Goal: Check status: Check status

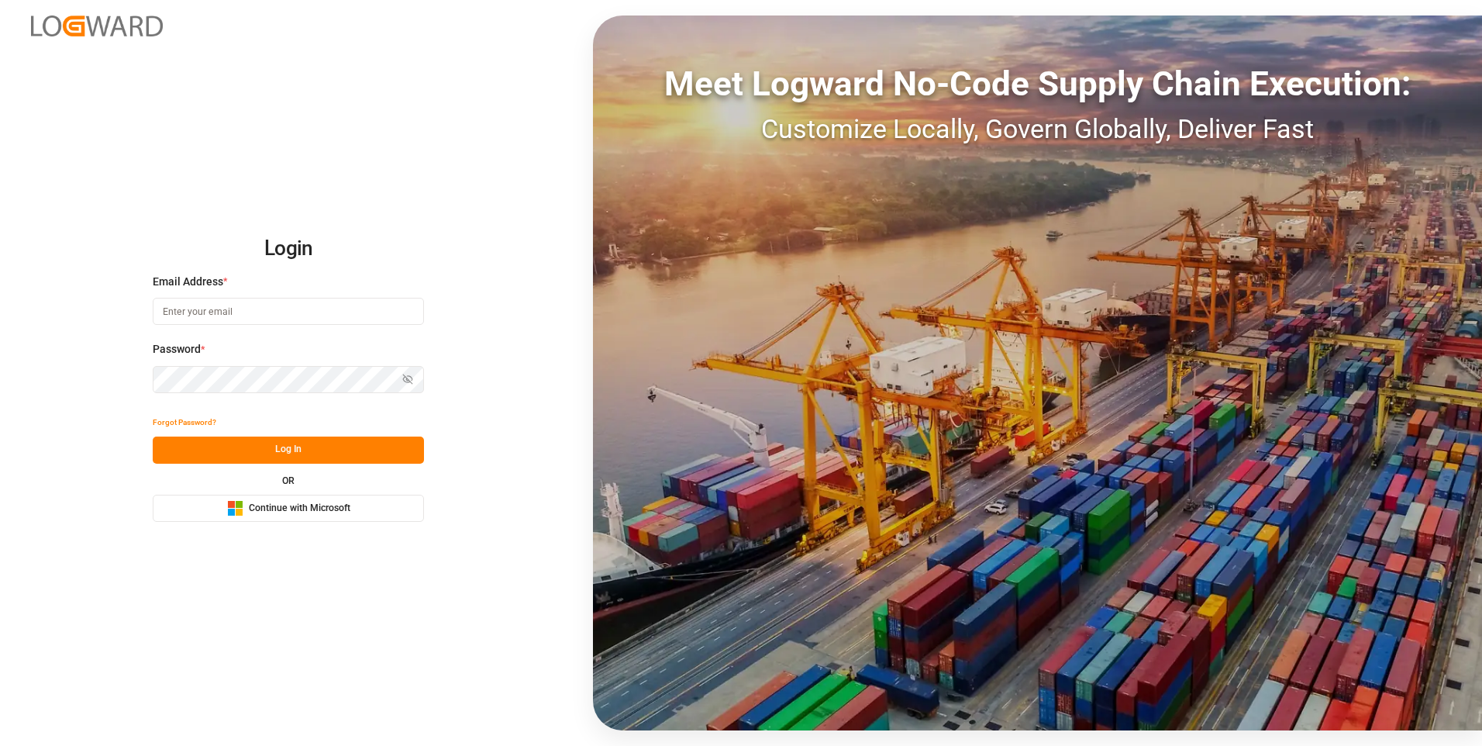
type input "abu.apu@leschaco.com"
click at [294, 444] on button "Log In" at bounding box center [288, 449] width 271 height 27
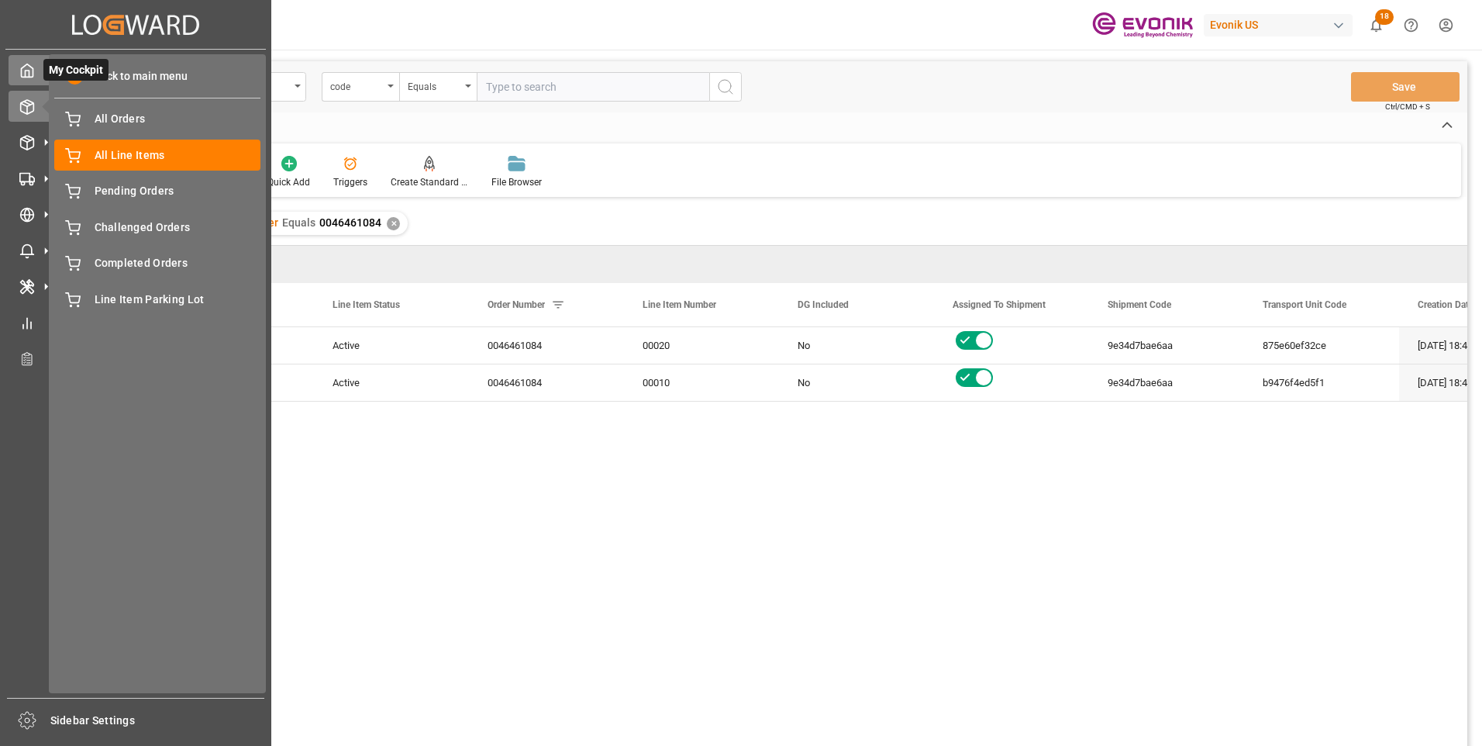
click at [27, 74] on icon at bounding box center [27, 71] width 16 height 16
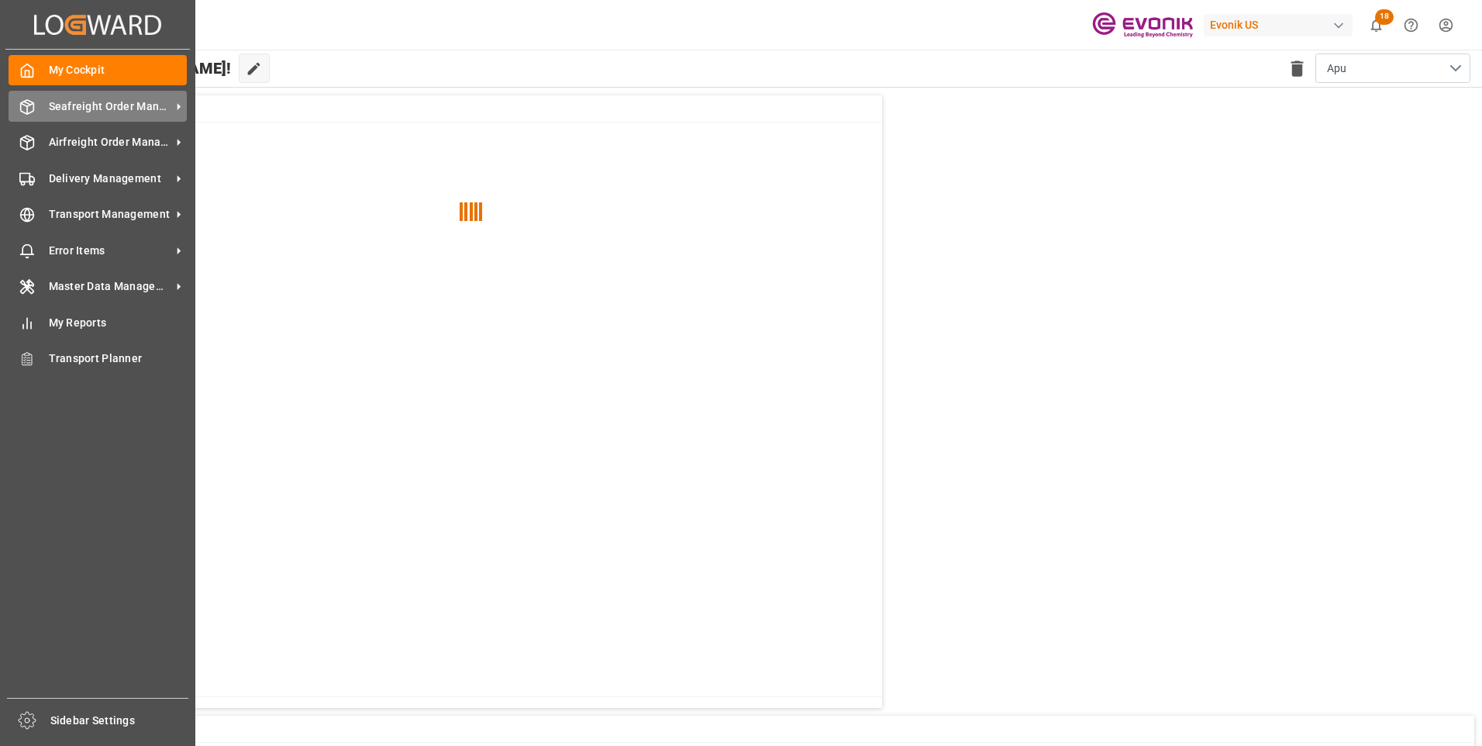
click at [93, 104] on span "Seafreight Order Management" at bounding box center [110, 106] width 122 height 16
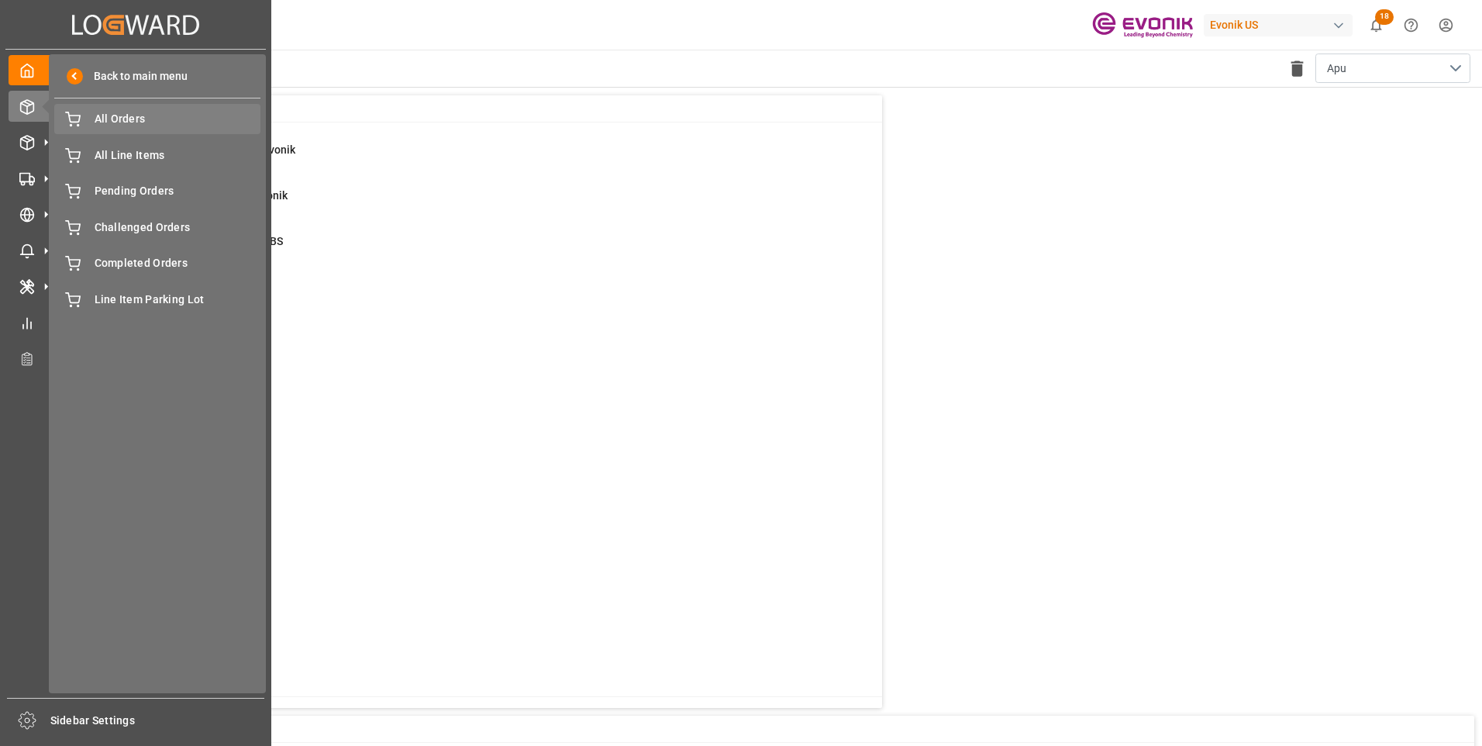
click at [132, 115] on span "All Orders" at bounding box center [178, 119] width 167 height 16
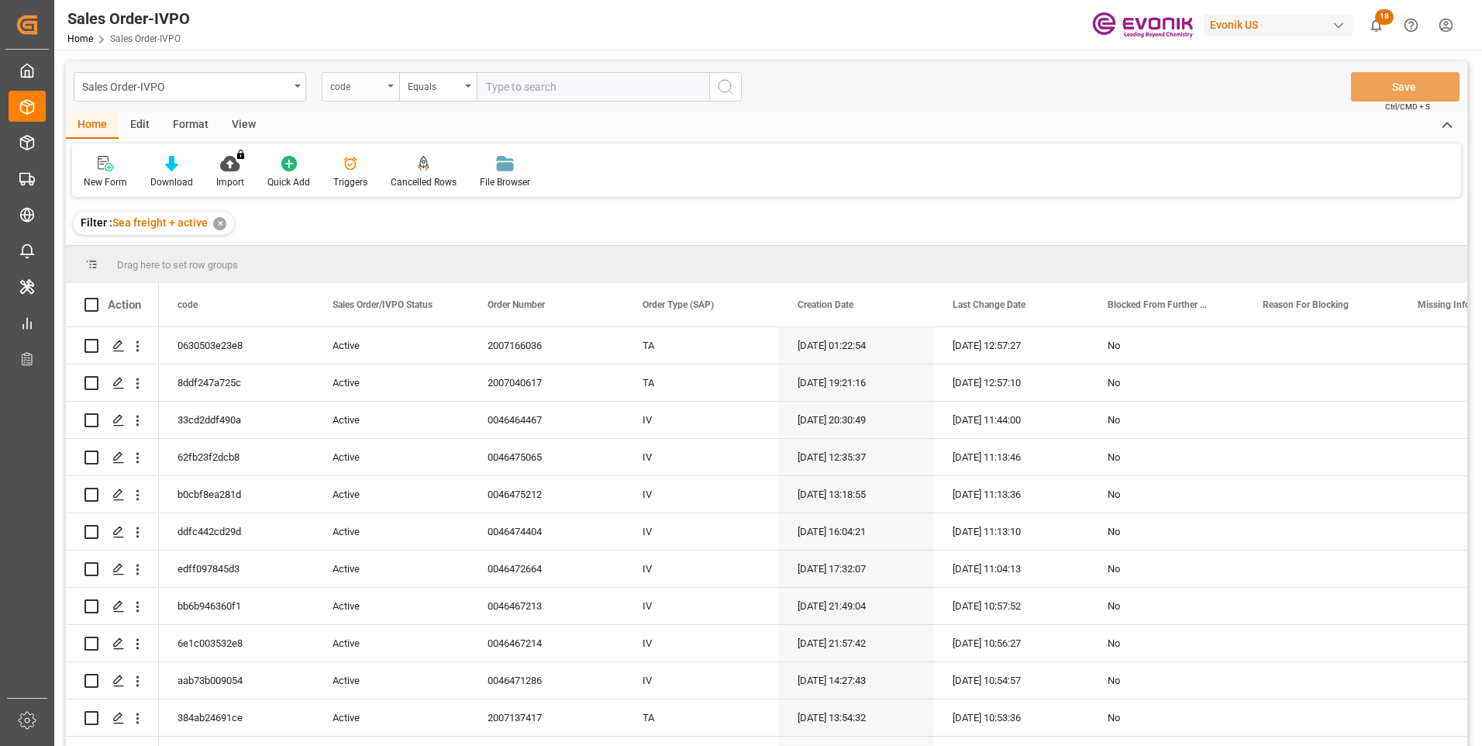
click at [381, 87] on div "code" at bounding box center [356, 85] width 53 height 18
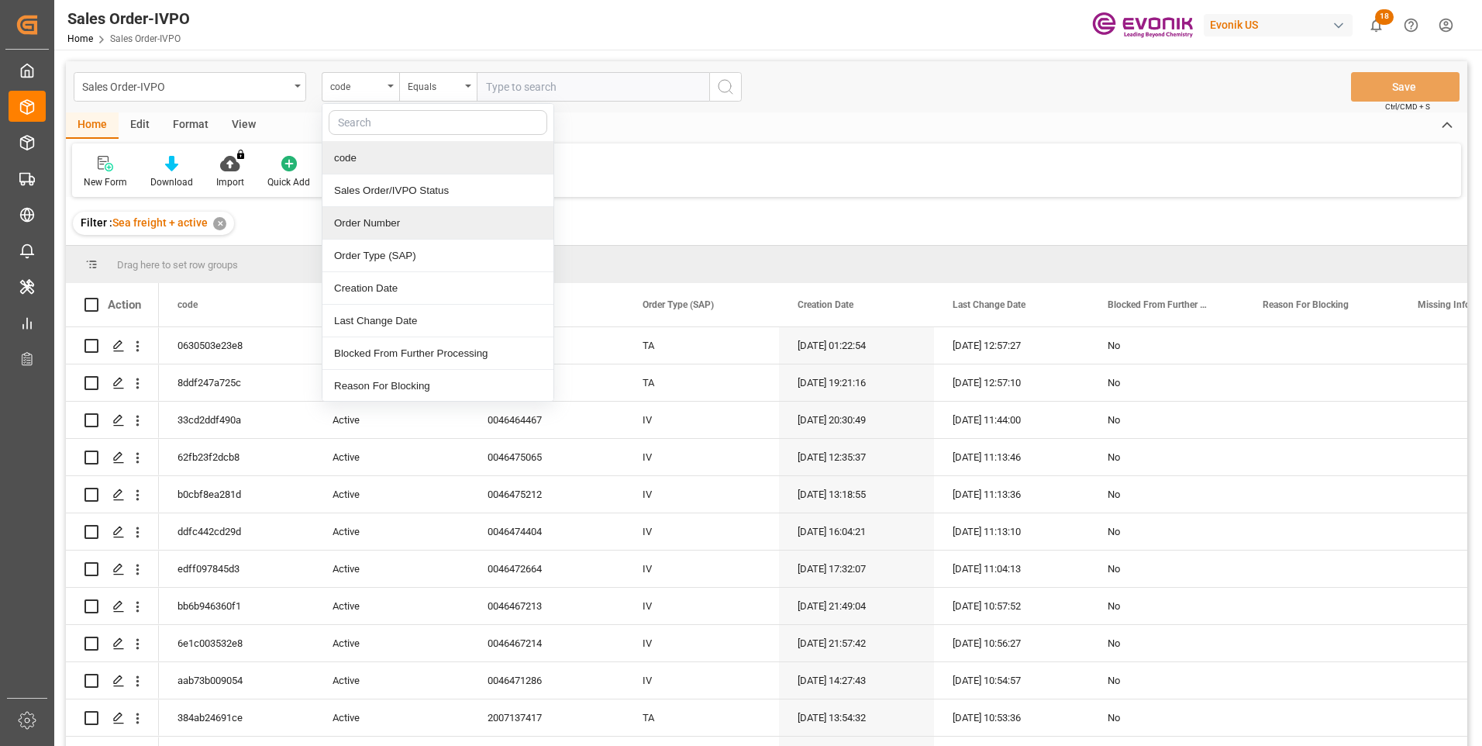
click at [366, 222] on div "Order Number" at bounding box center [438, 223] width 231 height 33
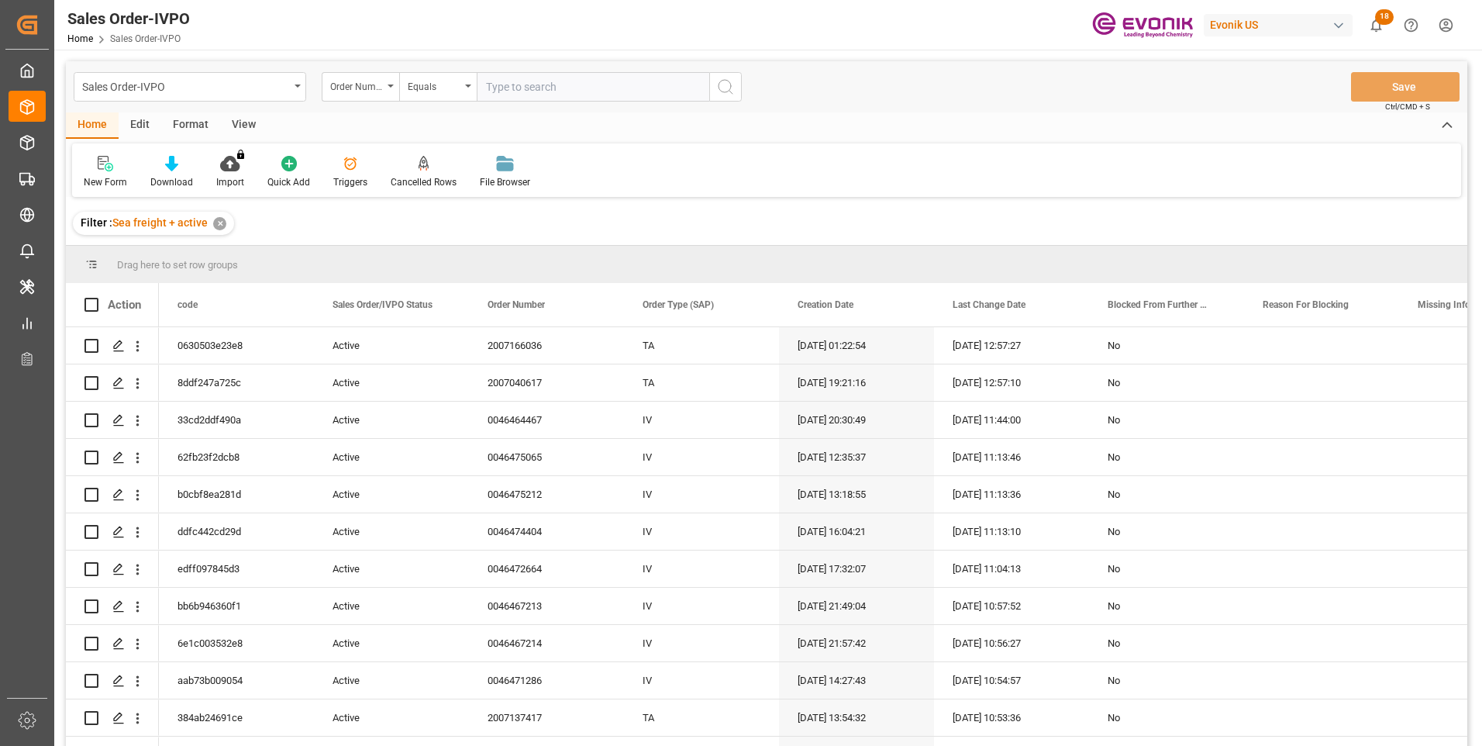
click at [495, 84] on input "text" at bounding box center [593, 86] width 233 height 29
paste input "0046474277"
type input "0046474277"
click at [730, 89] on icon "search button" at bounding box center [725, 87] width 19 height 19
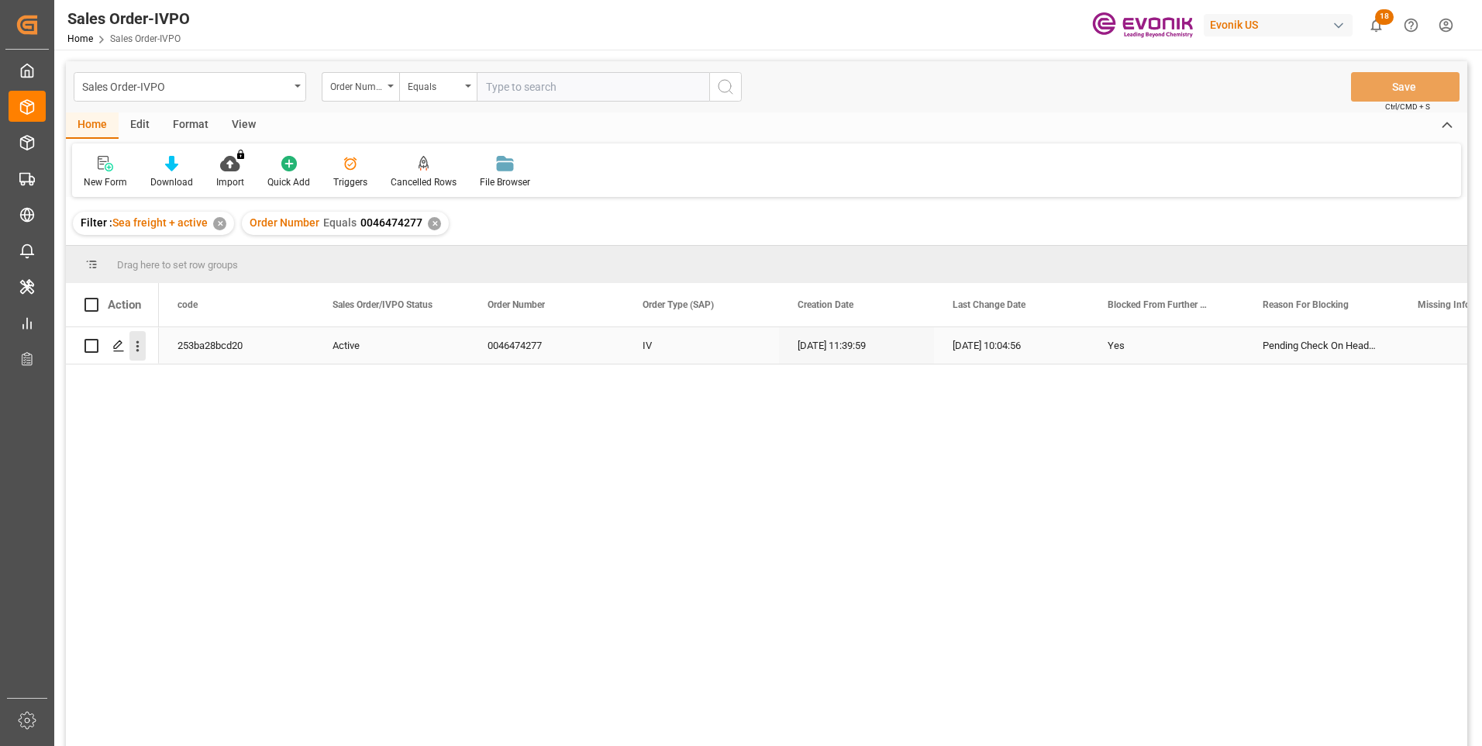
click at [140, 348] on icon "open menu" at bounding box center [137, 346] width 16 height 16
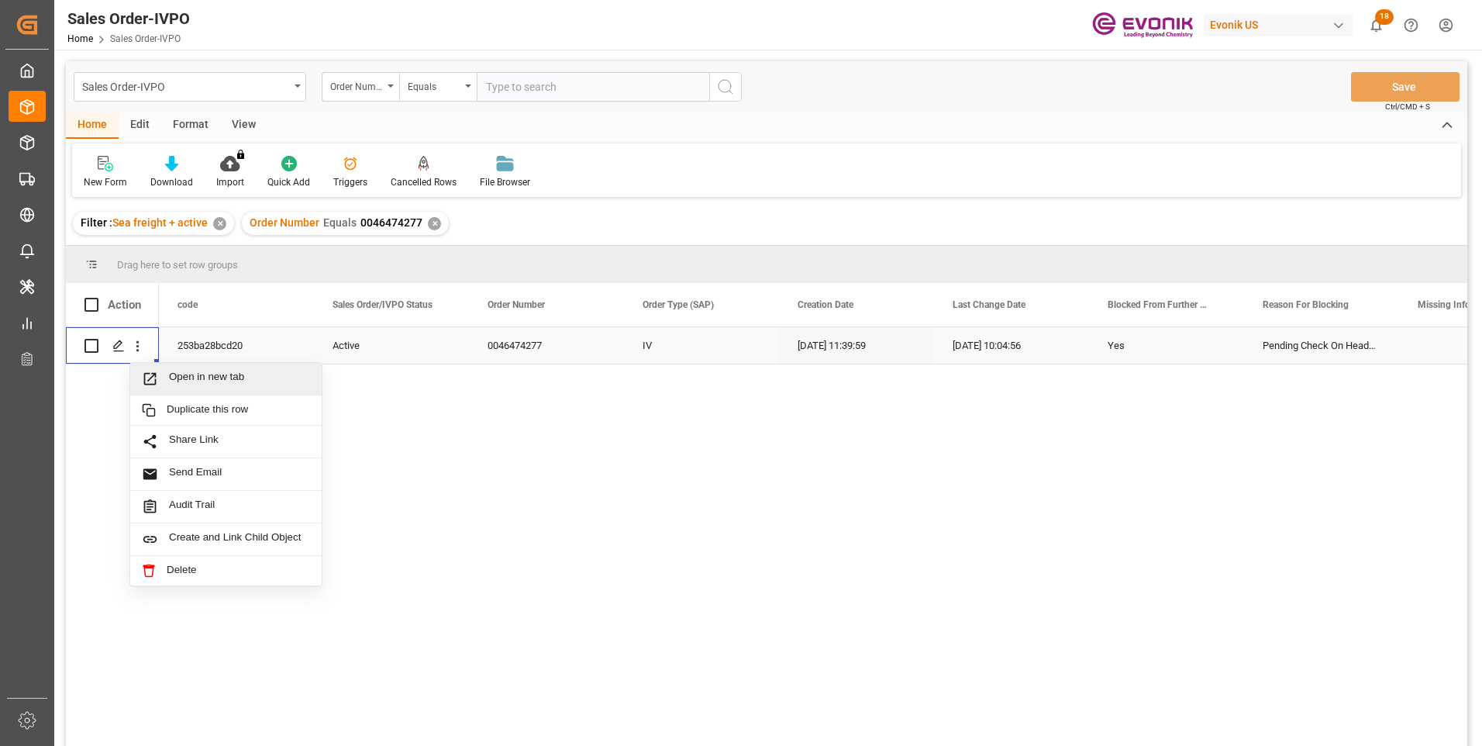
click at [160, 378] on span "Press SPACE to select this row." at bounding box center [155, 379] width 27 height 16
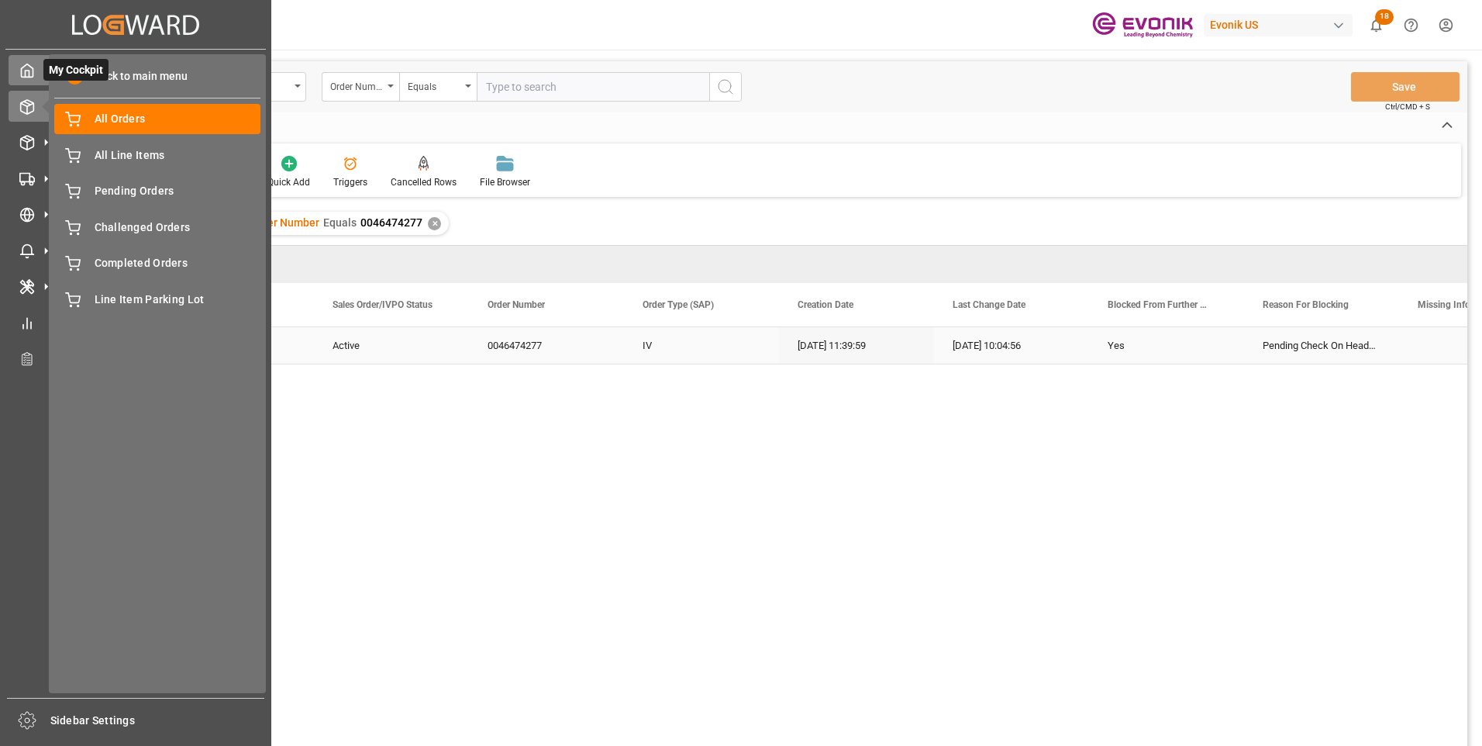
click at [26, 75] on icon at bounding box center [27, 71] width 16 height 16
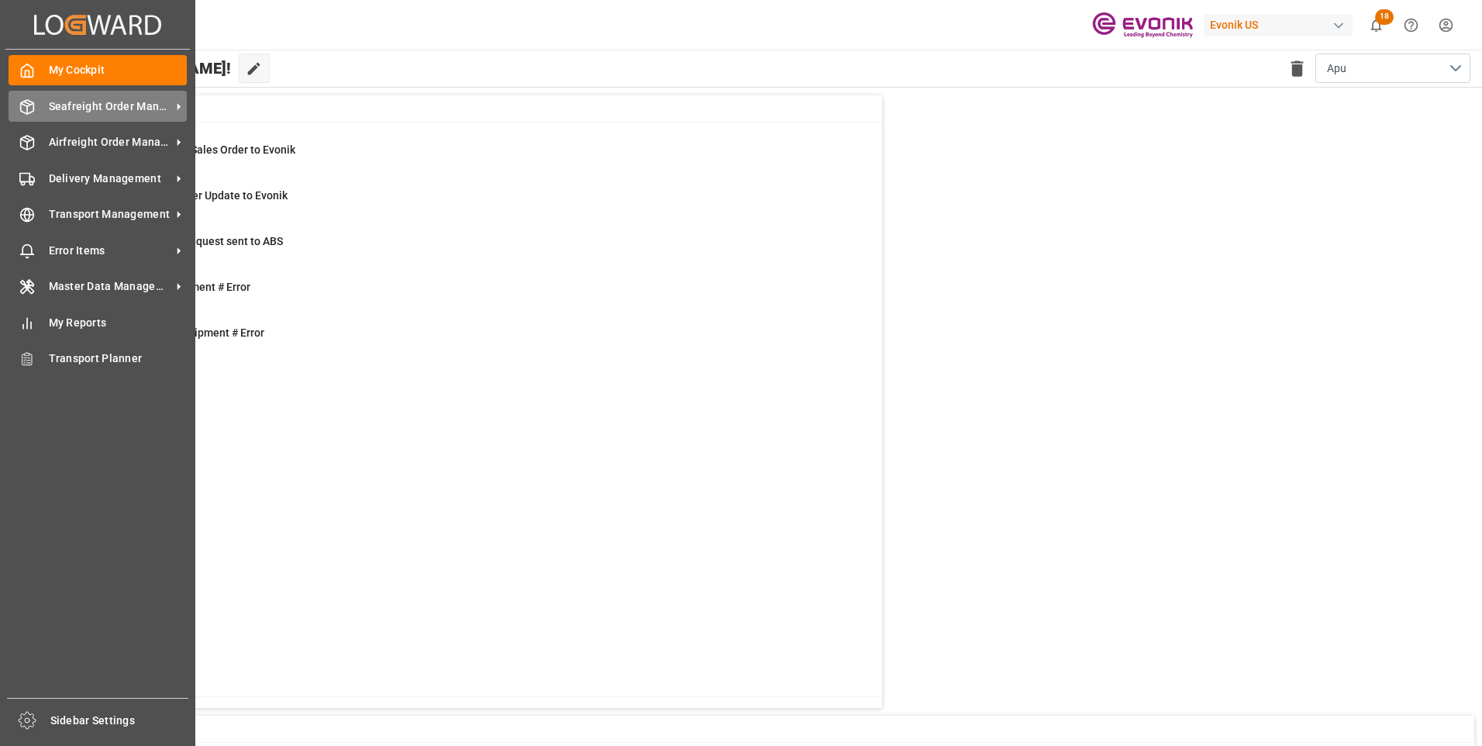
click at [105, 98] on span "Seafreight Order Management" at bounding box center [110, 106] width 122 height 16
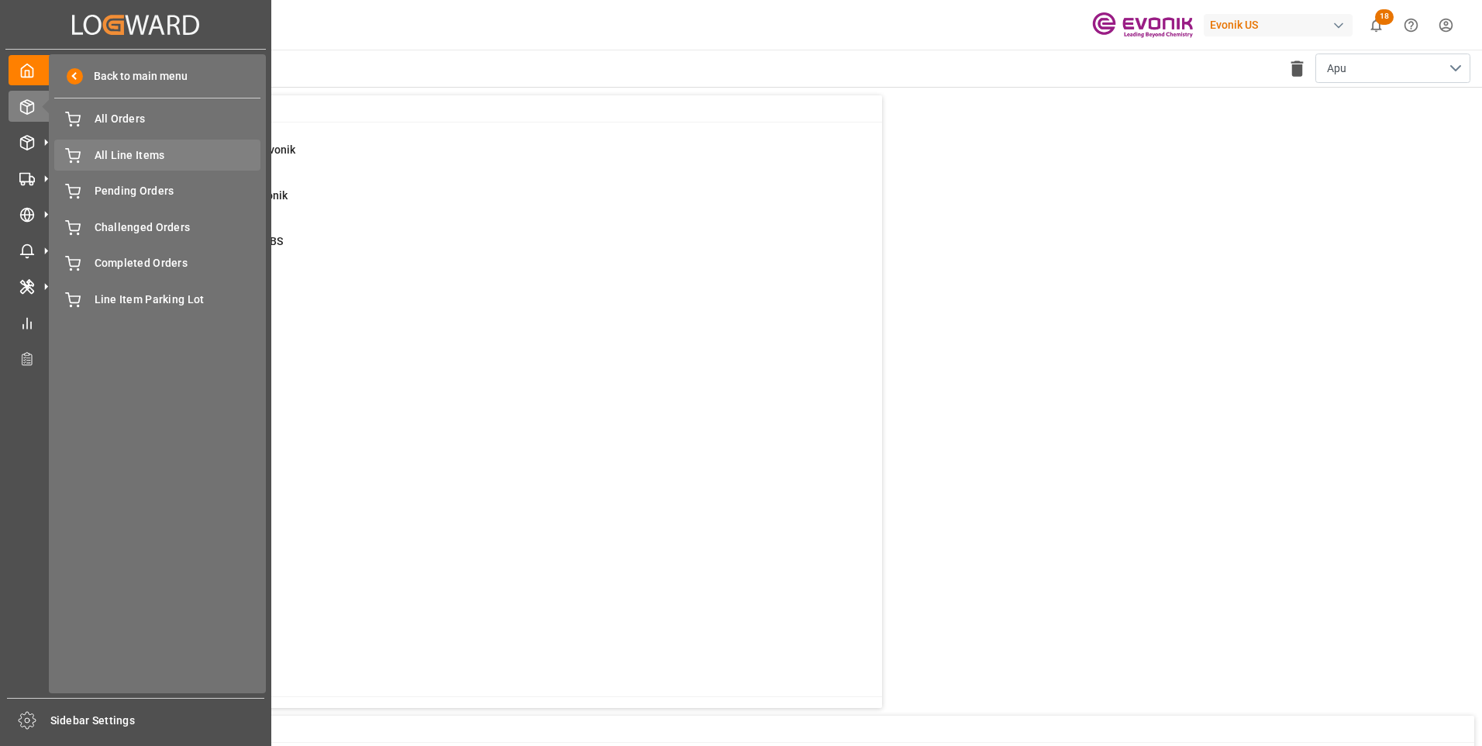
click at [144, 151] on span "All Line Items" at bounding box center [178, 155] width 167 height 16
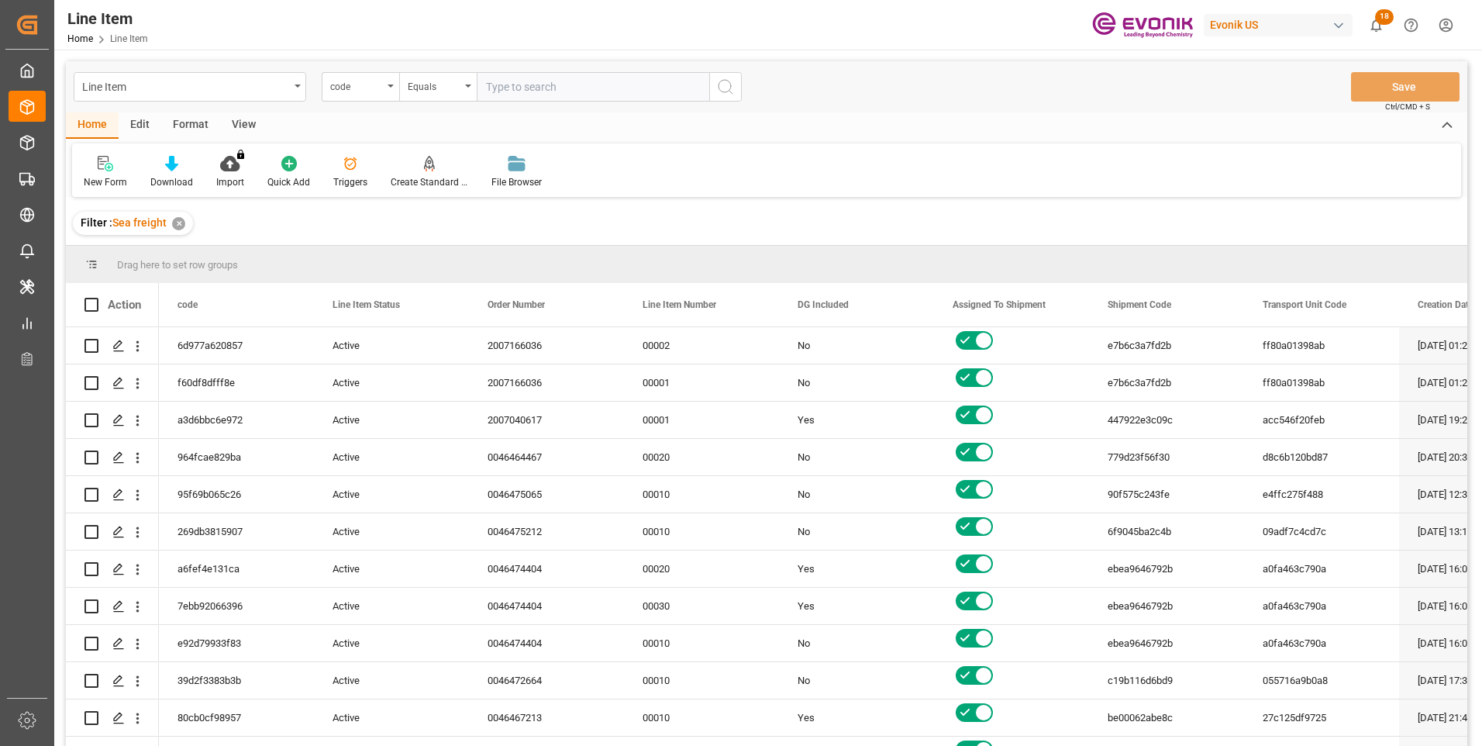
click at [388, 88] on div "code" at bounding box center [361, 86] width 78 height 29
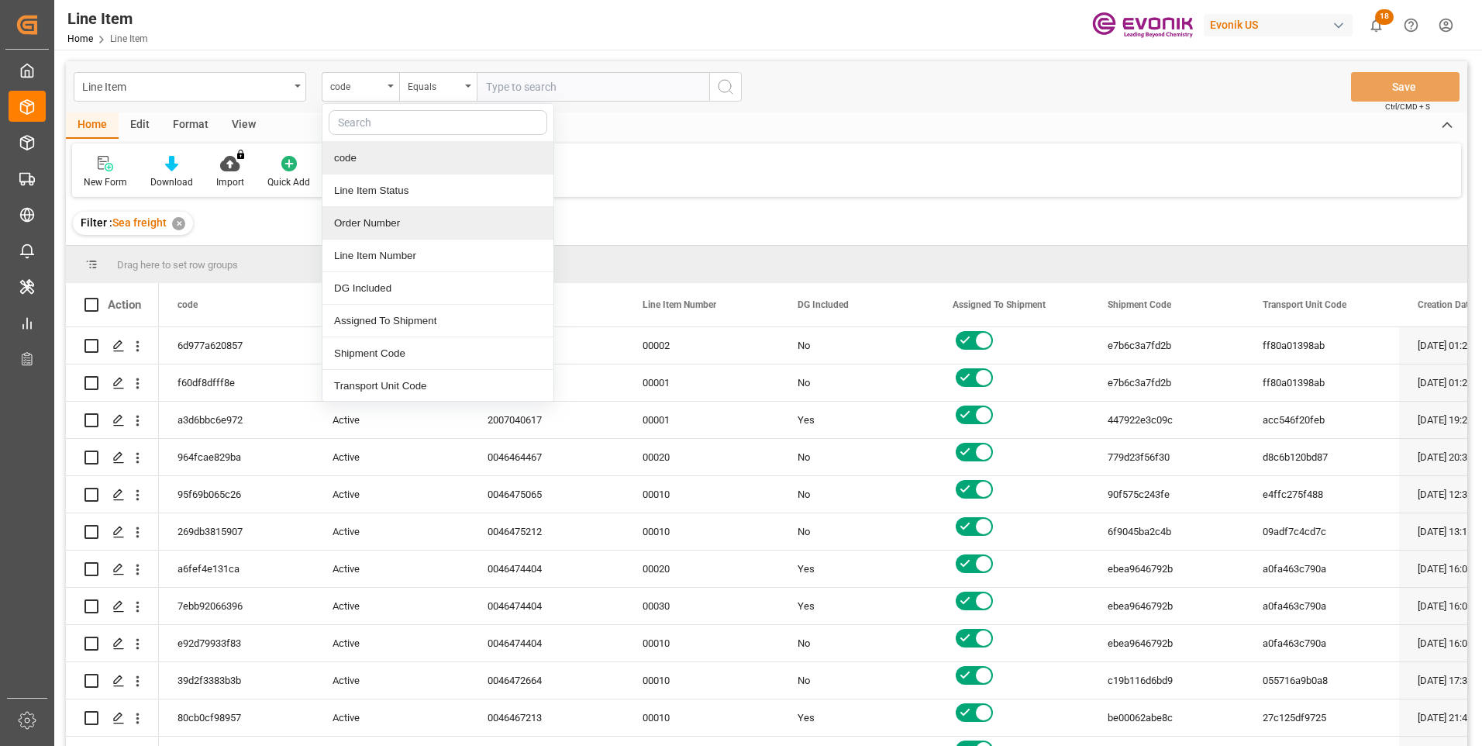
click at [367, 223] on div "Order Number" at bounding box center [438, 223] width 231 height 33
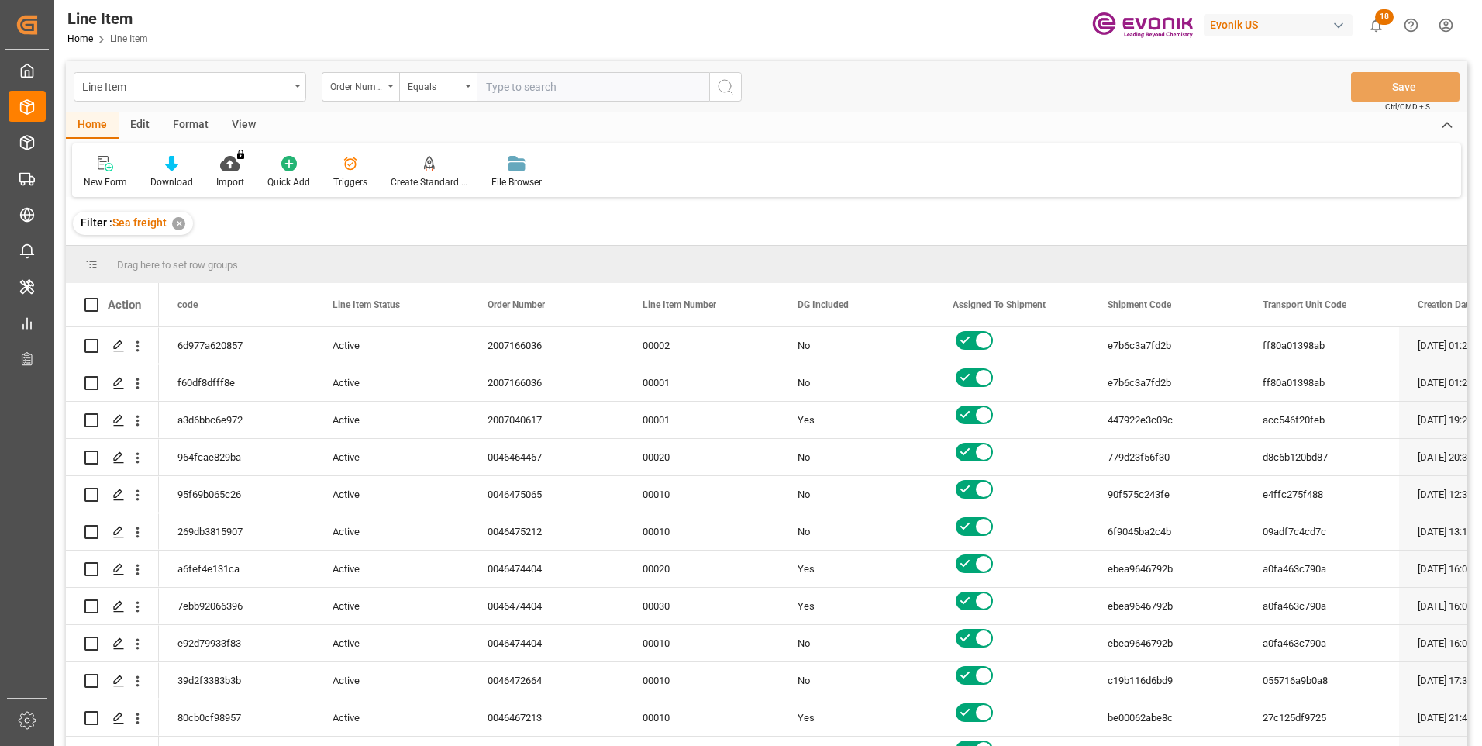
click at [494, 81] on input "text" at bounding box center [593, 86] width 233 height 29
paste input "0046474277"
type input "0046474277"
click at [727, 89] on icon "search button" at bounding box center [725, 87] width 19 height 19
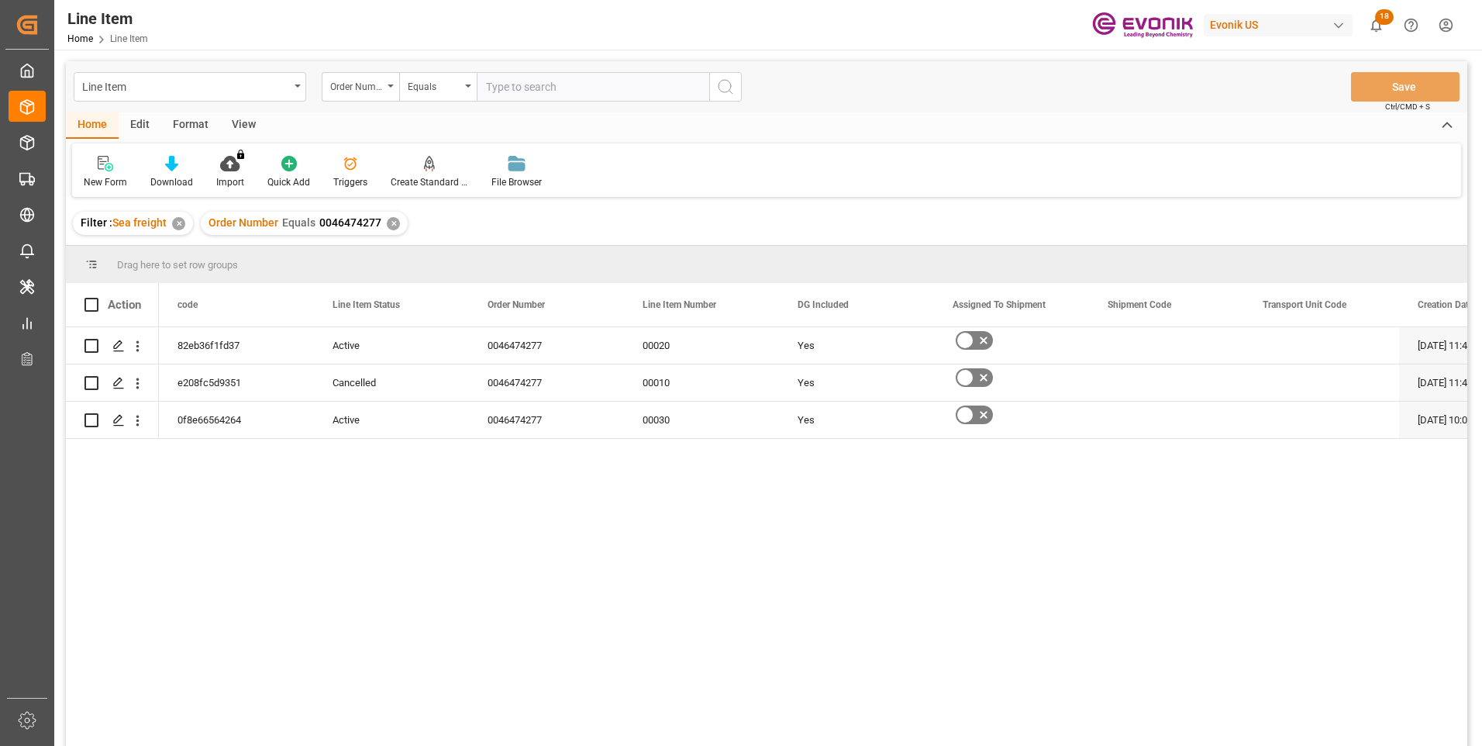
click at [240, 123] on div "View" at bounding box center [243, 125] width 47 height 26
click at [181, 172] on div "Standard Templates" at bounding box center [176, 172] width 101 height 34
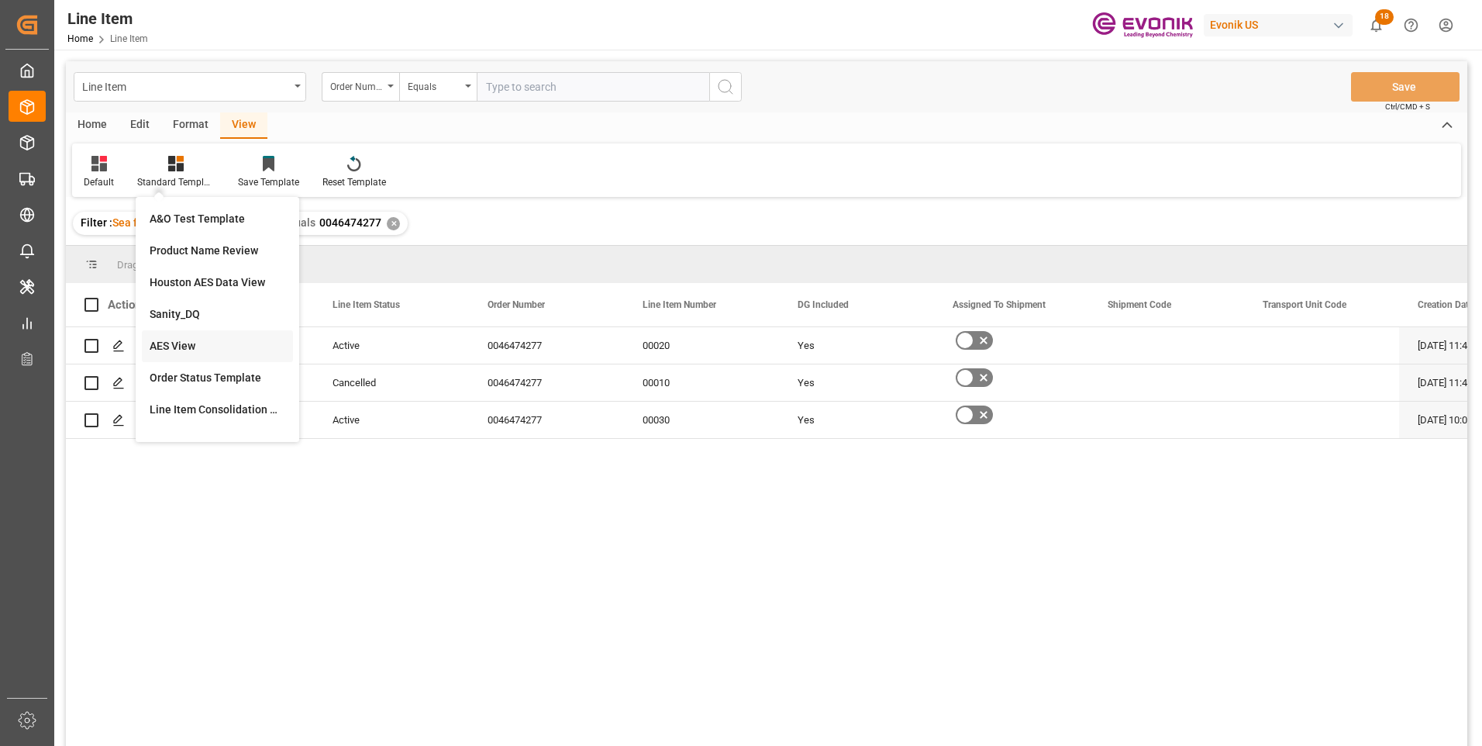
click at [176, 345] on div "AES View" at bounding box center [218, 346] width 136 height 16
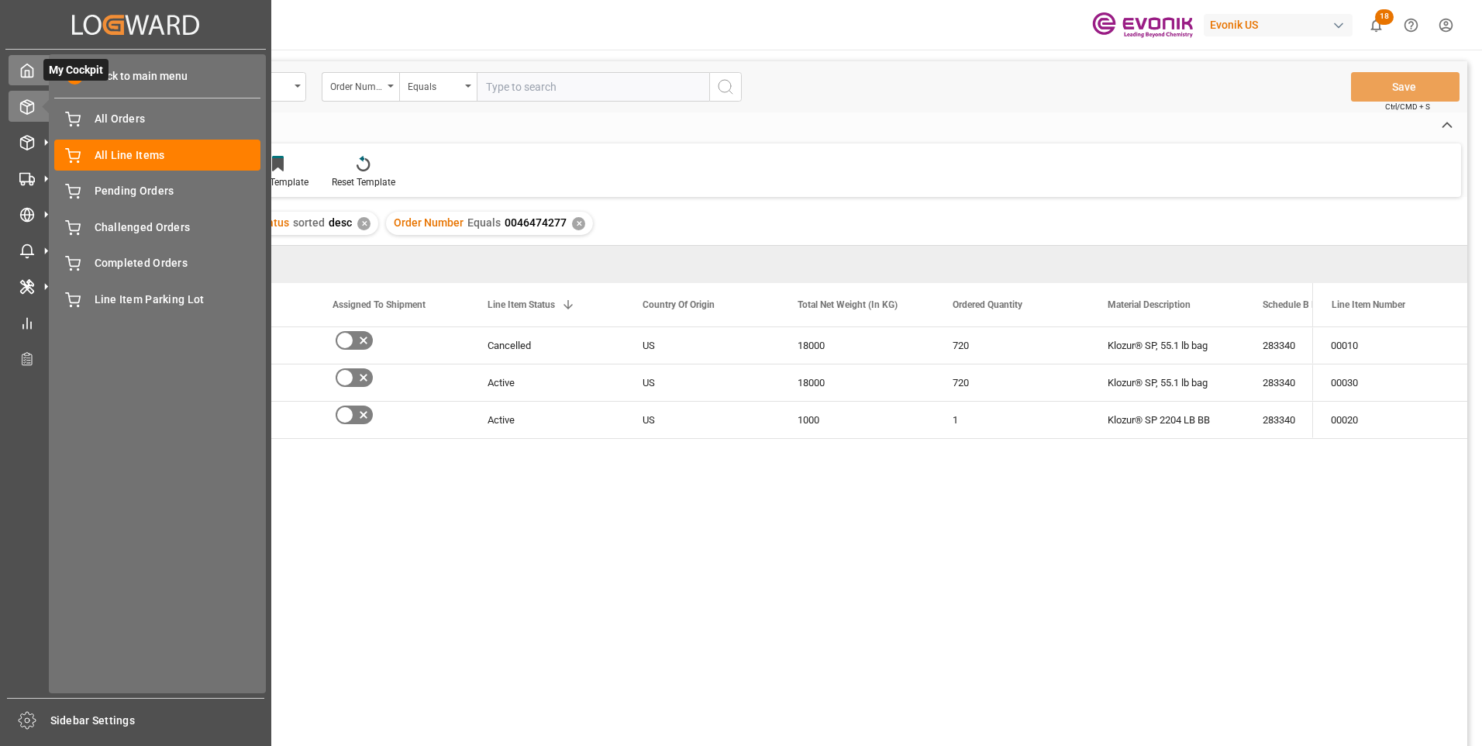
click at [31, 76] on icon at bounding box center [27, 71] width 16 height 16
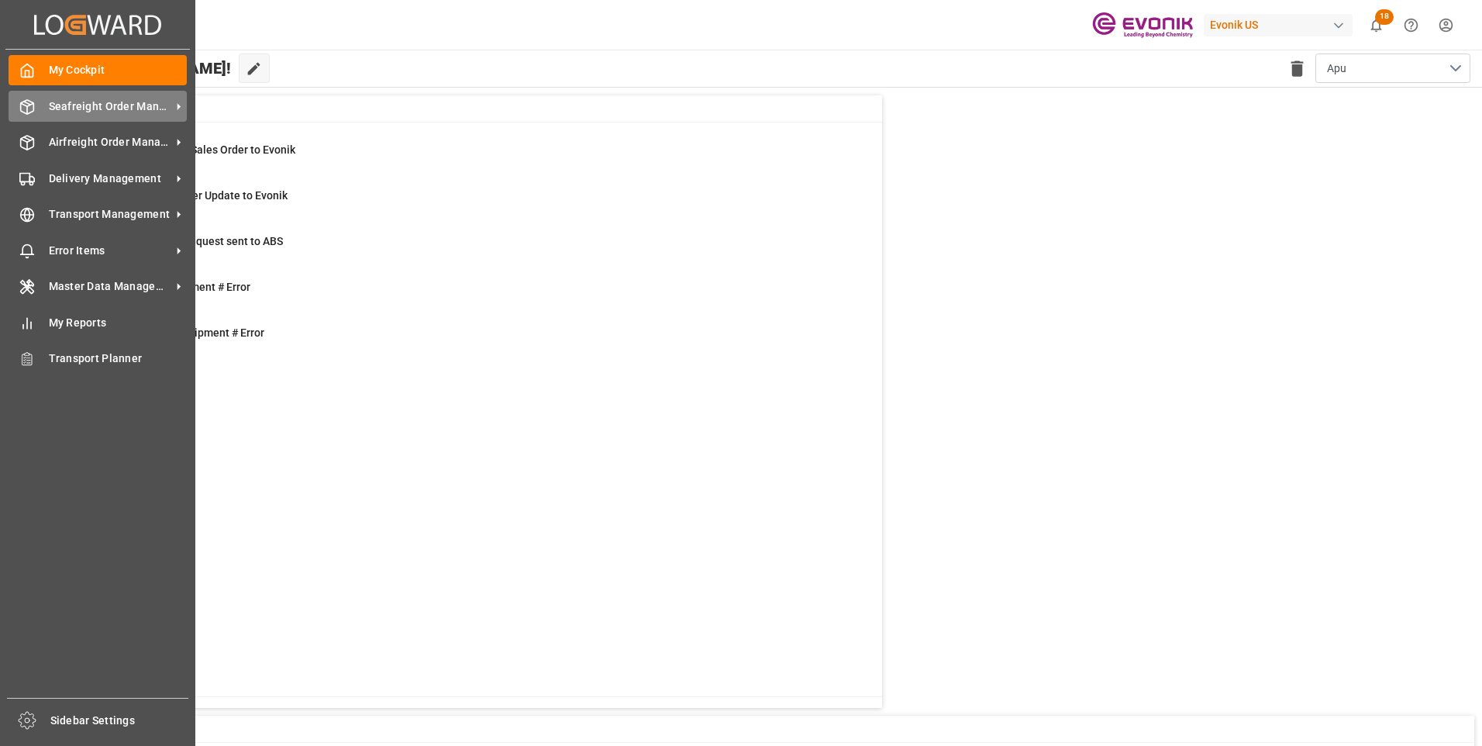
click at [95, 112] on span "Seafreight Order Management" at bounding box center [110, 106] width 122 height 16
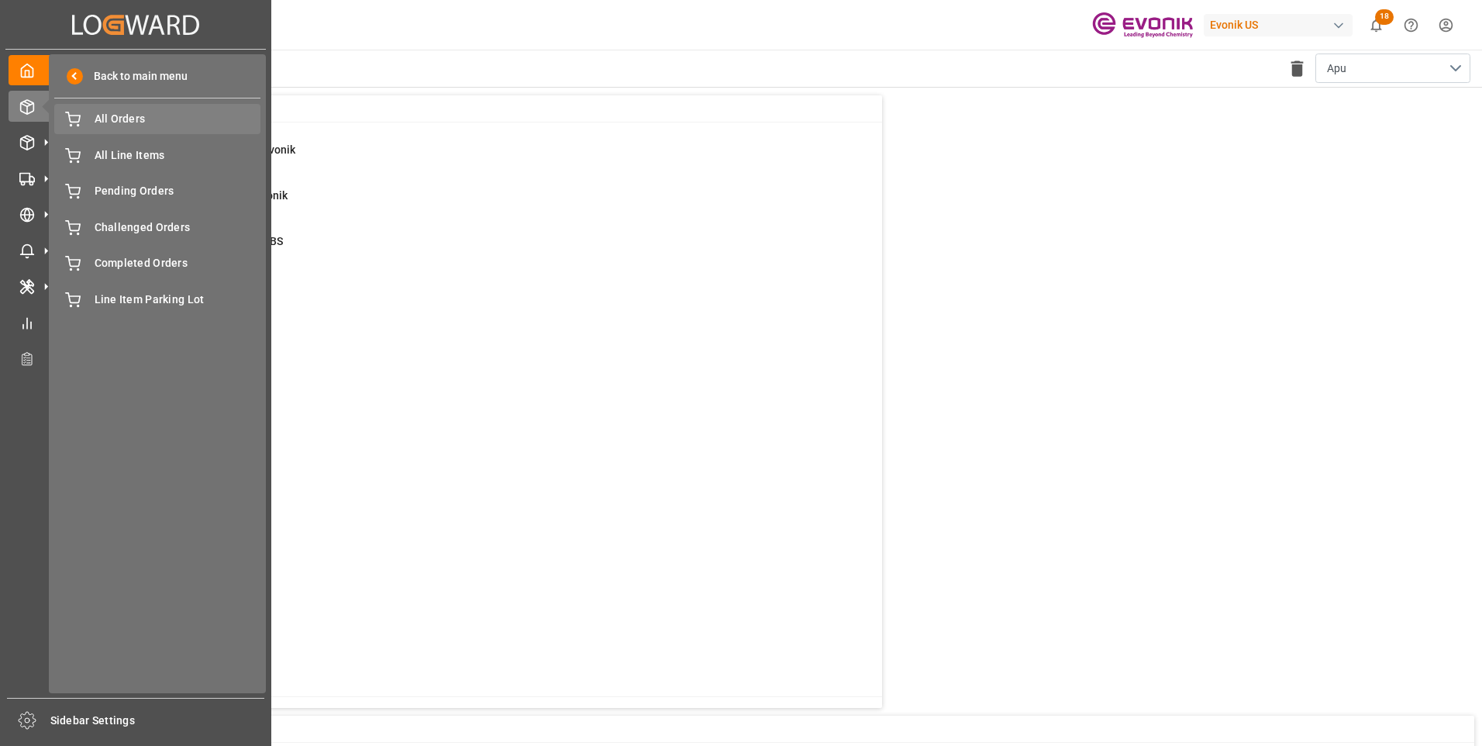
click at [144, 122] on span "All Orders" at bounding box center [178, 119] width 167 height 16
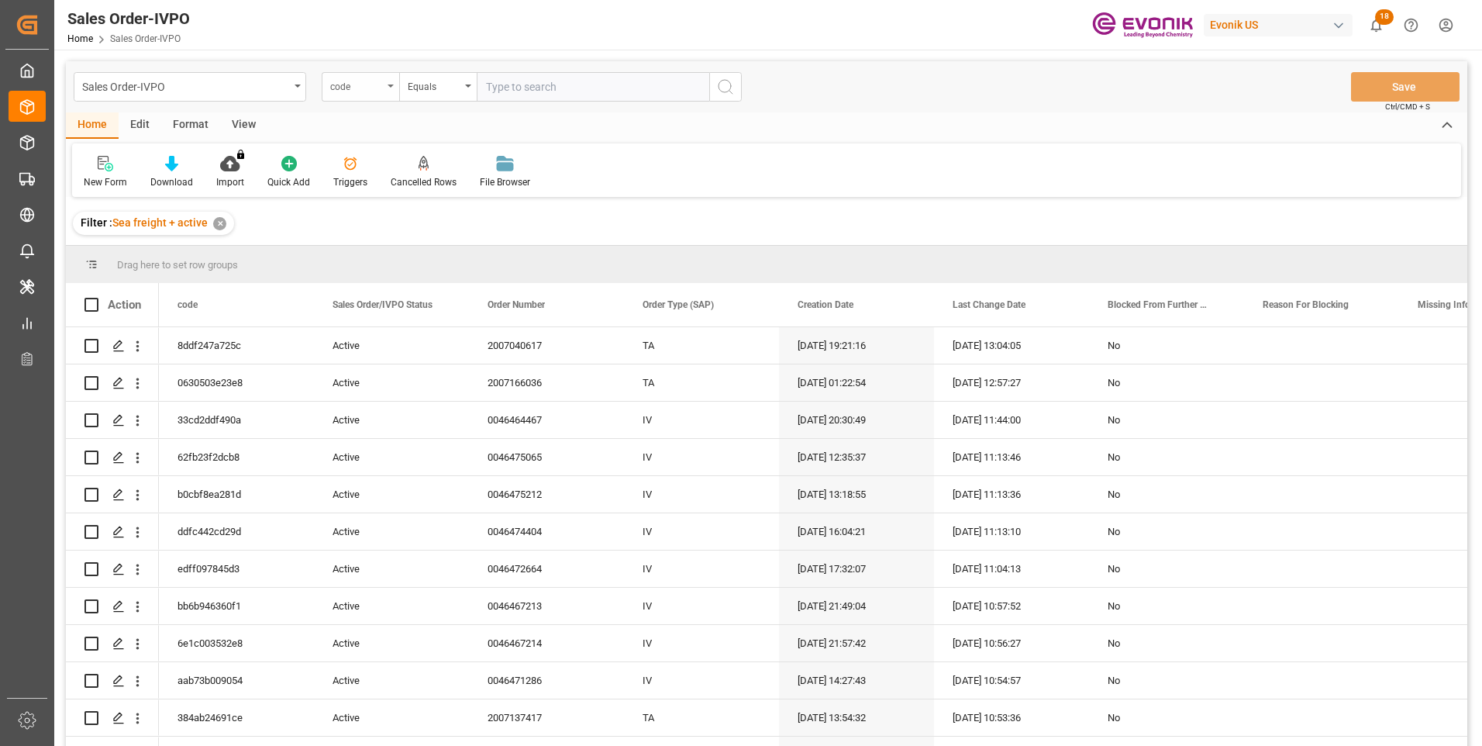
click at [392, 91] on div "code" at bounding box center [361, 86] width 78 height 29
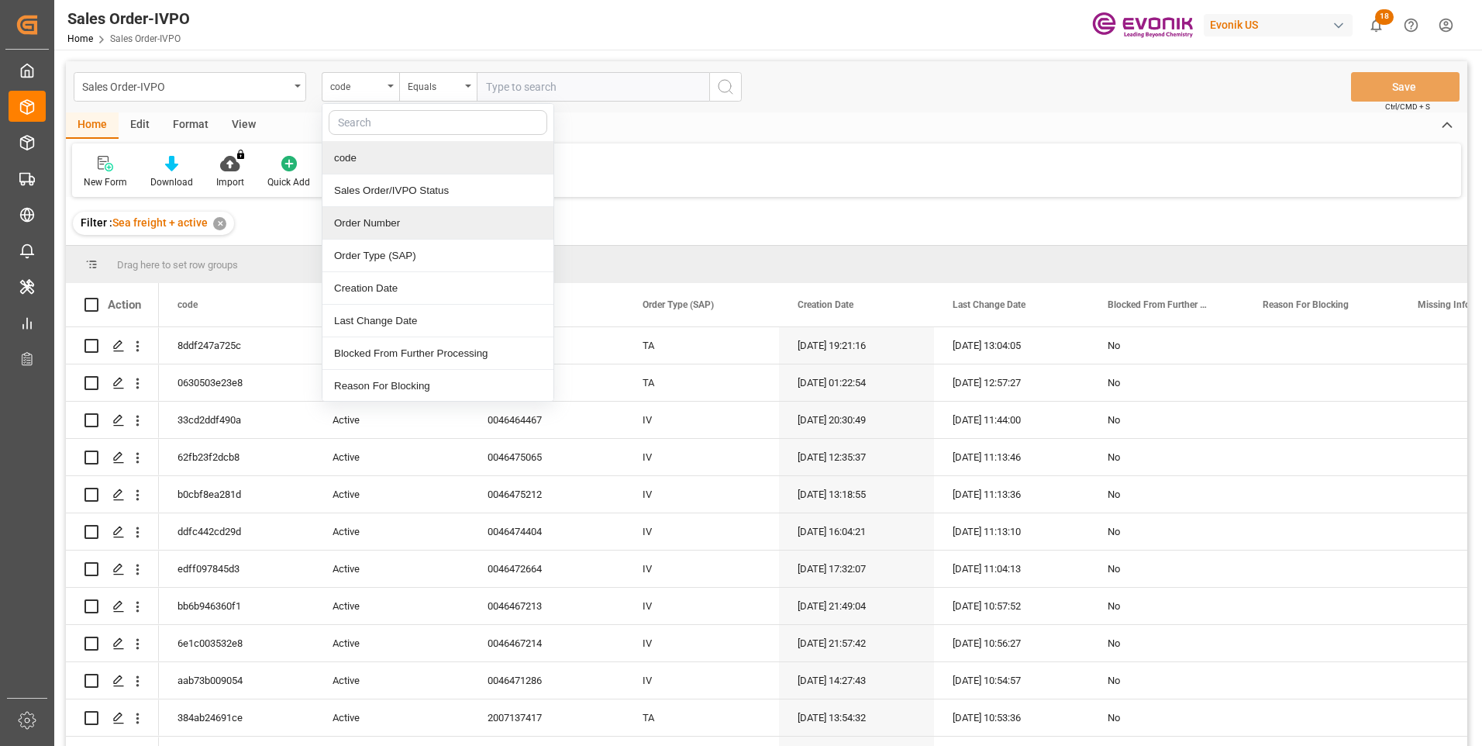
click at [367, 220] on div "Order Number" at bounding box center [438, 223] width 231 height 33
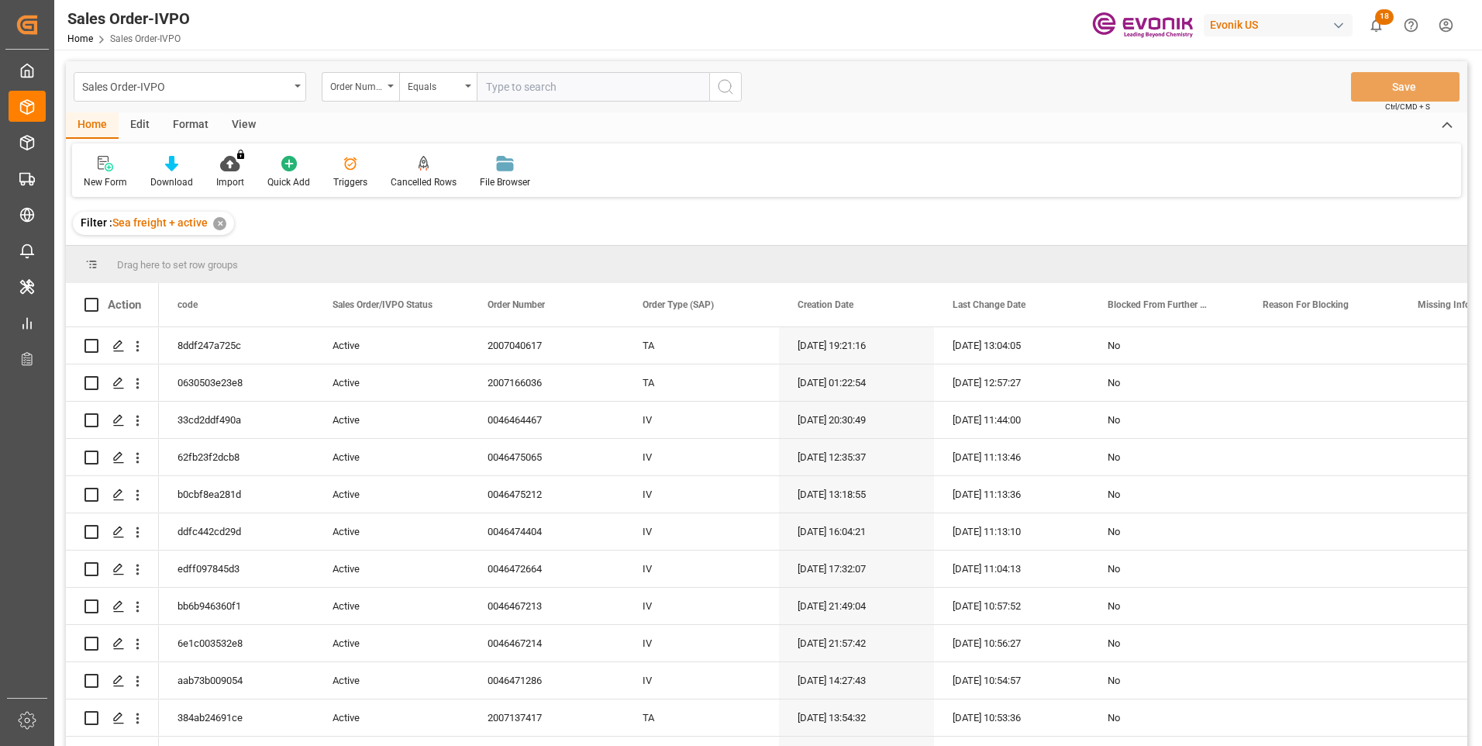
click at [494, 84] on input "text" at bounding box center [593, 86] width 233 height 29
paste input "0046474440"
type input "0046474440"
click at [722, 90] on icon "search button" at bounding box center [725, 87] width 19 height 19
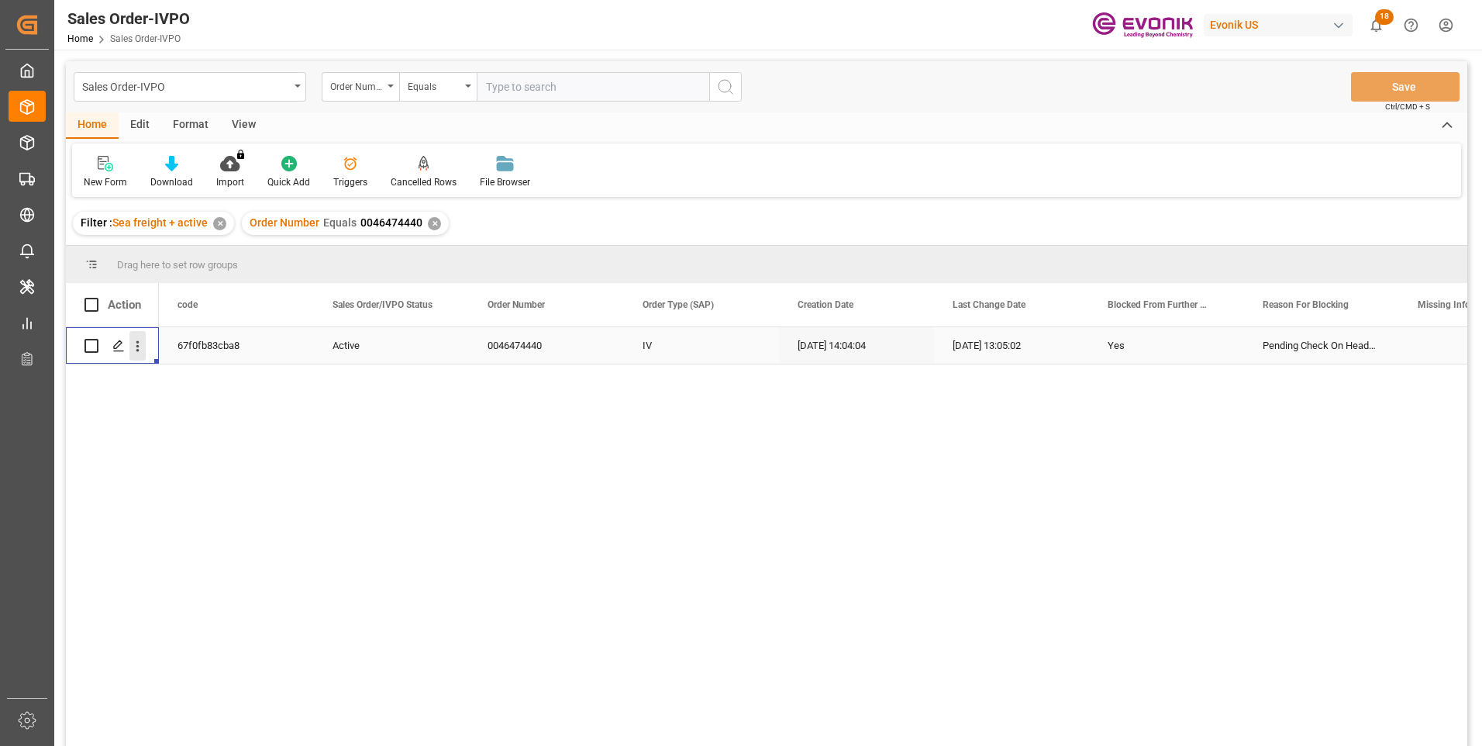
click at [133, 346] on icon "open menu" at bounding box center [137, 346] width 16 height 16
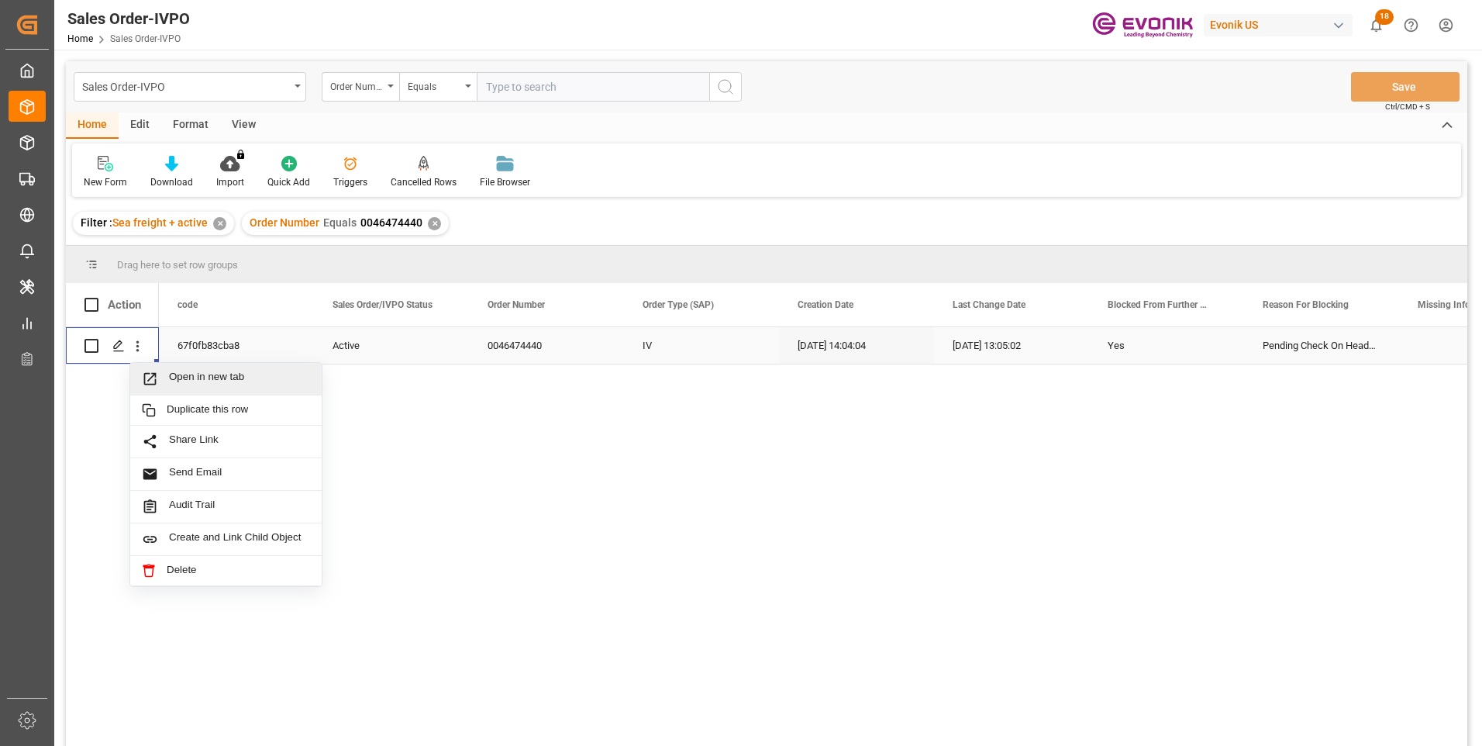
click at [165, 377] on span "Press SPACE to select this row." at bounding box center [155, 379] width 27 height 16
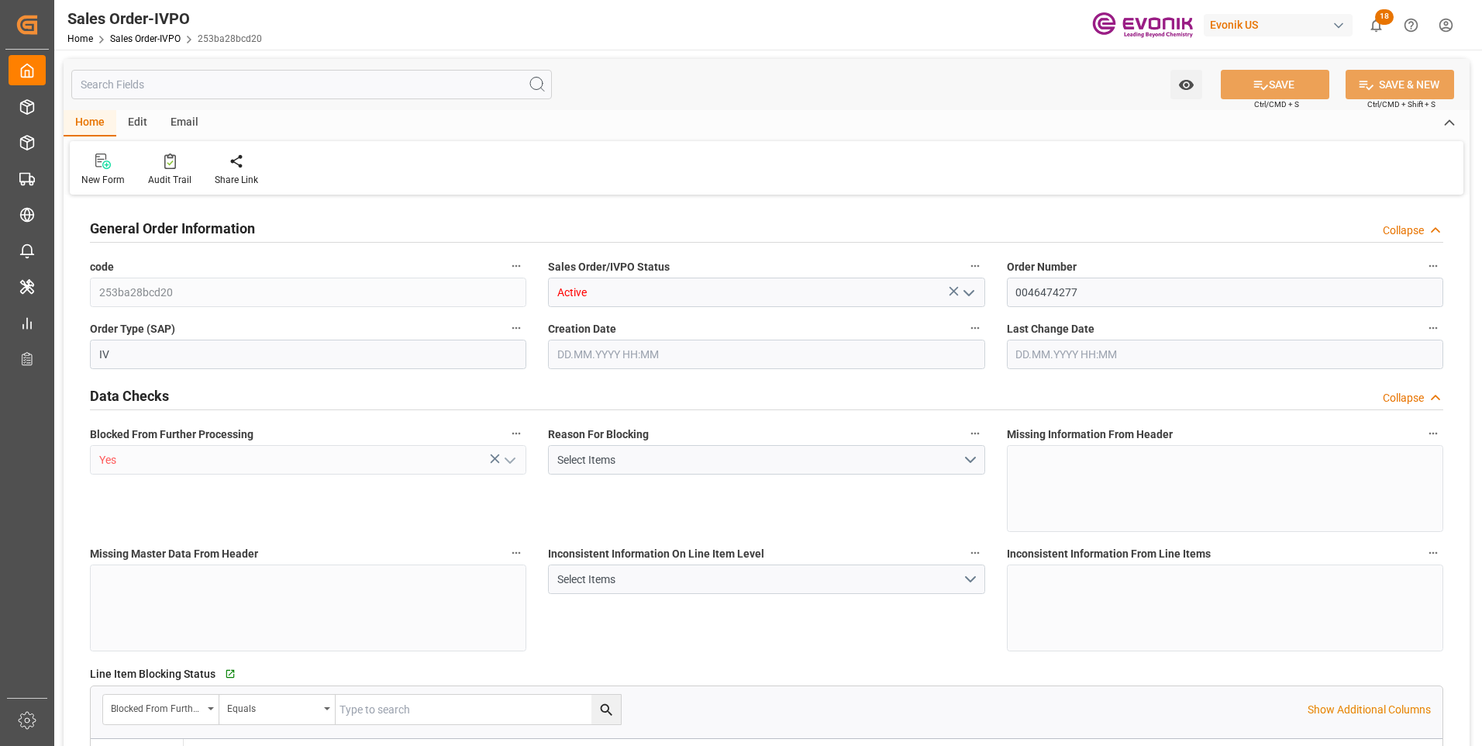
type input "BRSSZ"
type input "0"
type input "1"
type input "2"
type input "1"
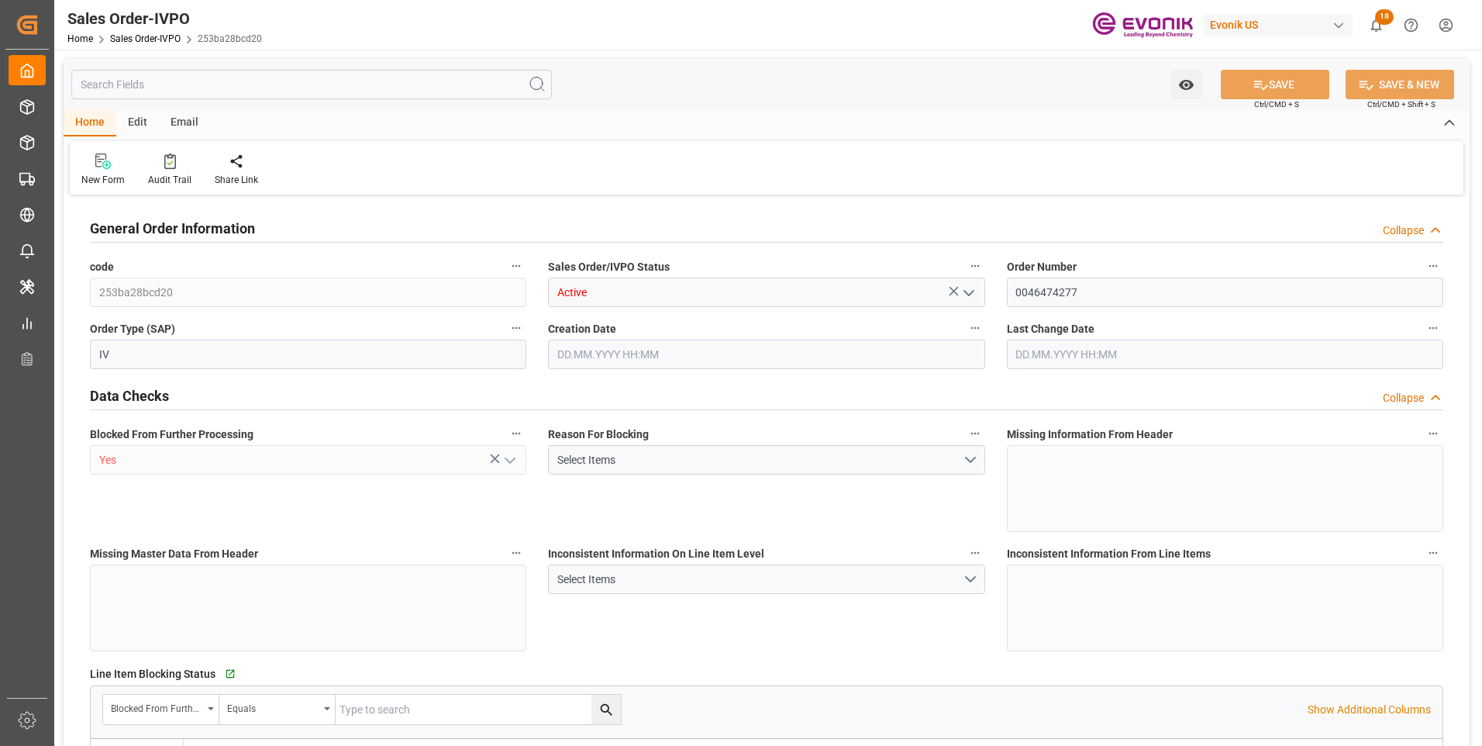
type input "19783"
type input "1.349"
type input "17000"
type input "30"
type input "26.09.2025 11:39"
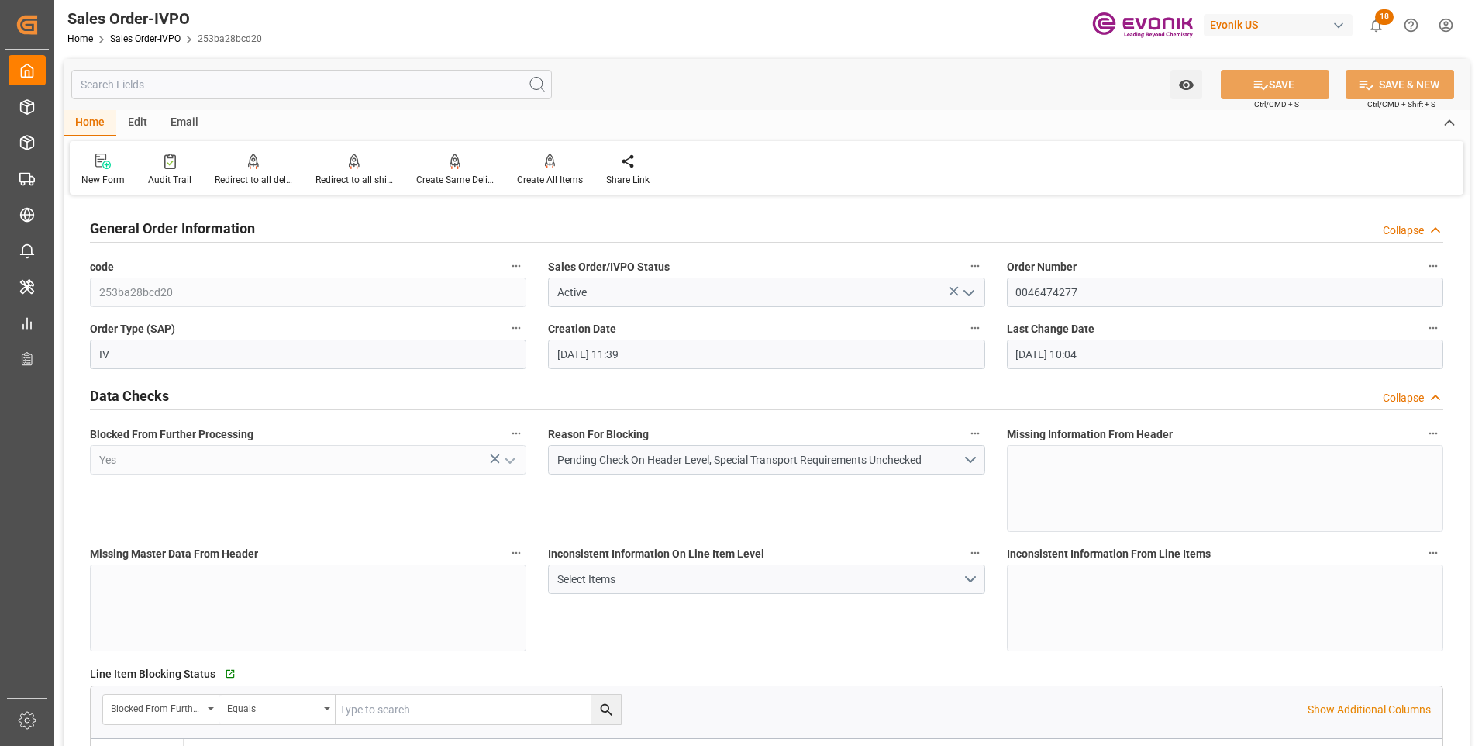
type input "30.09.2025 10:04"
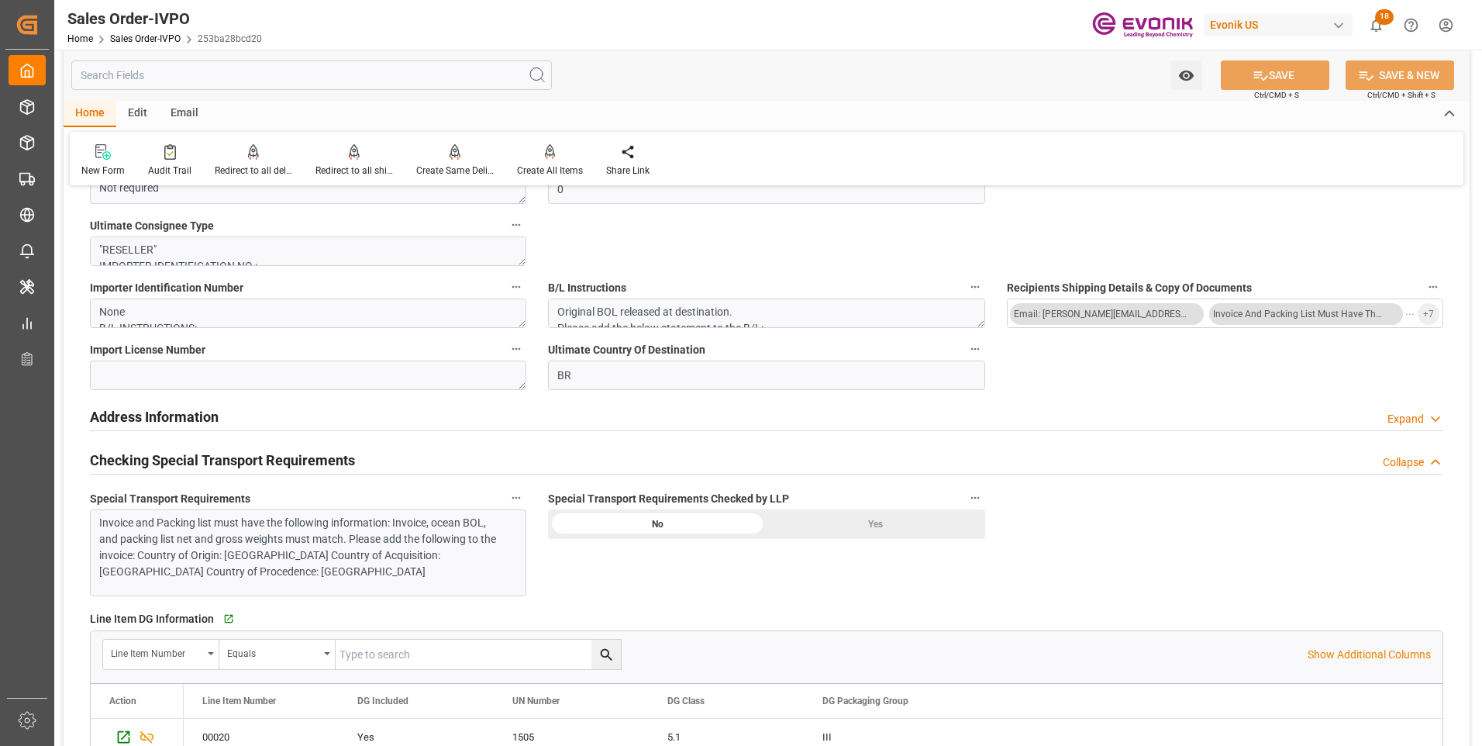
scroll to position [2016, 0]
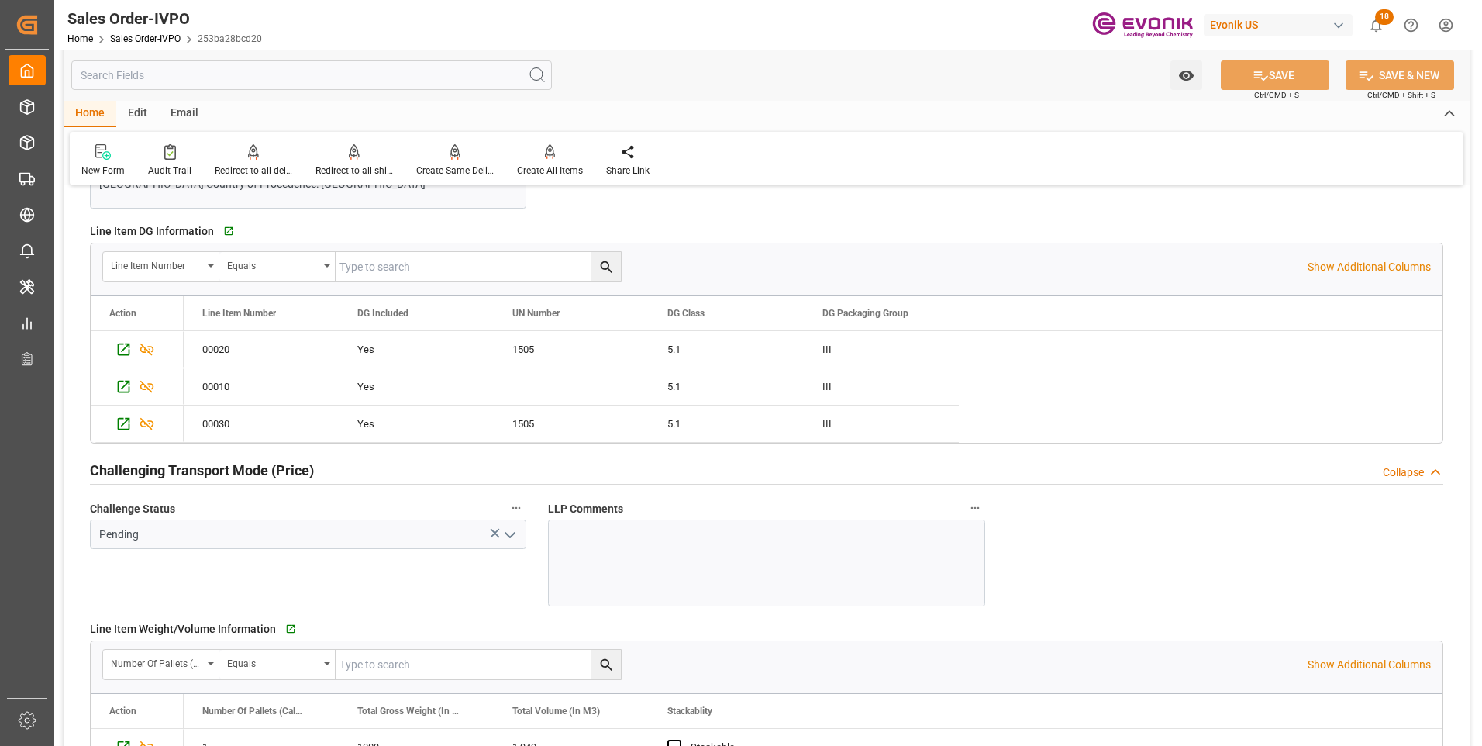
click at [145, 74] on input "text" at bounding box center [311, 74] width 481 height 29
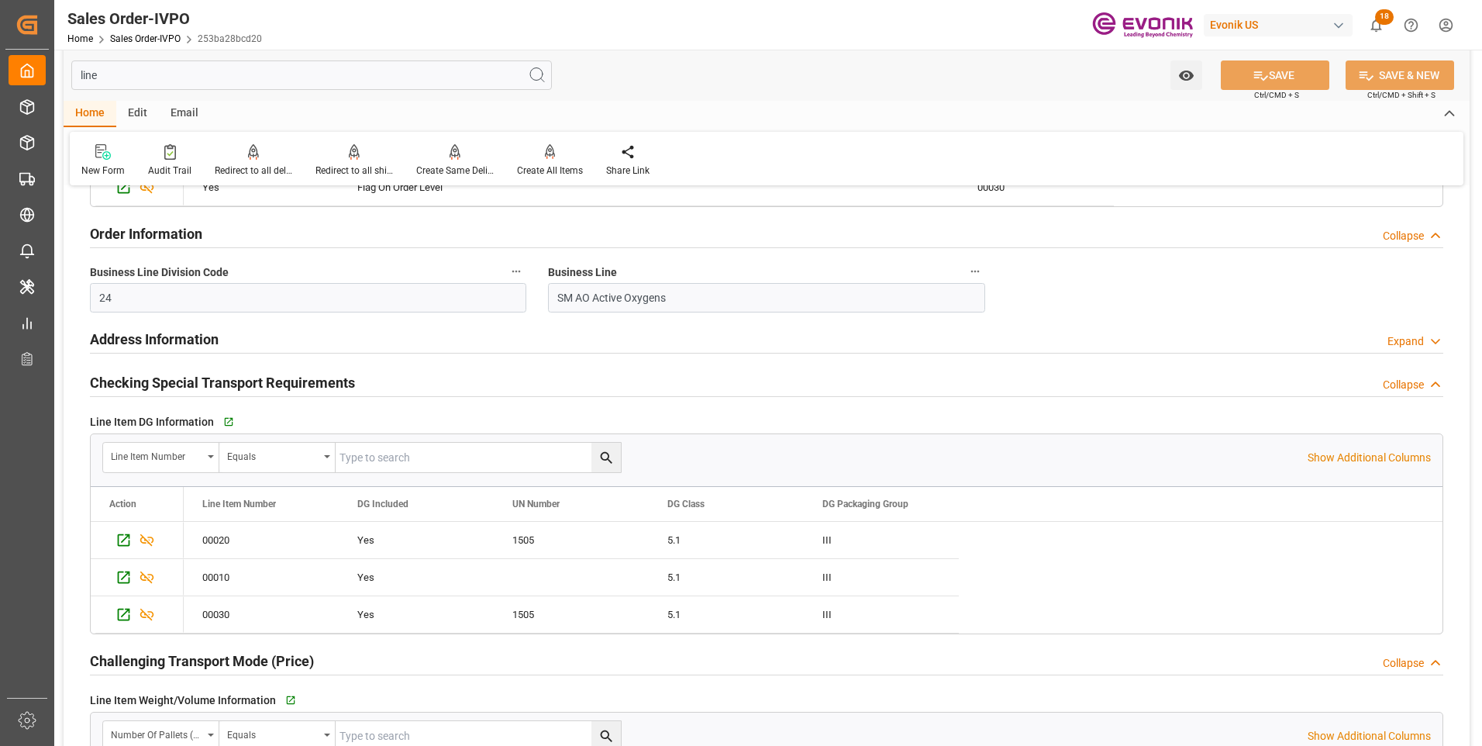
scroll to position [82, 0]
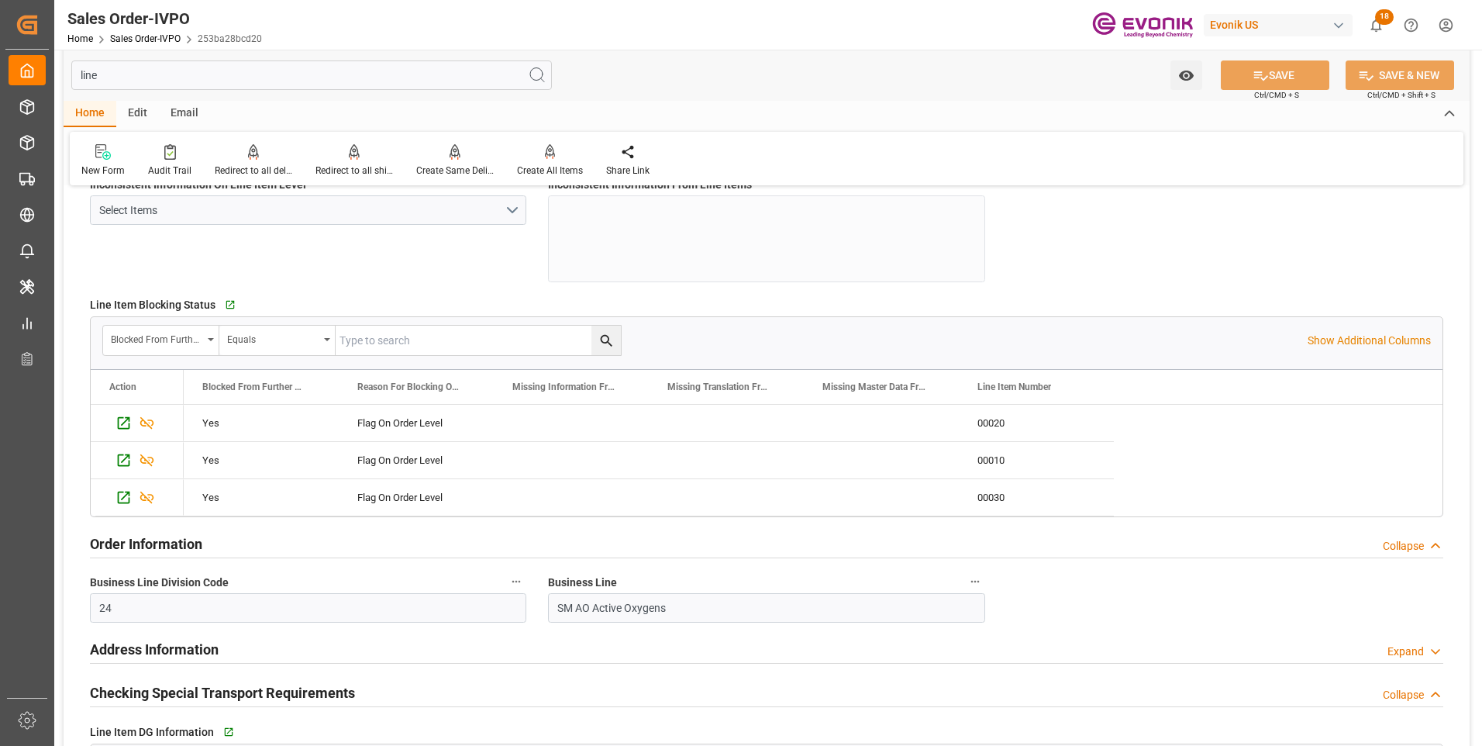
click at [154, 76] on input "line" at bounding box center [311, 74] width 481 height 29
type input "line"
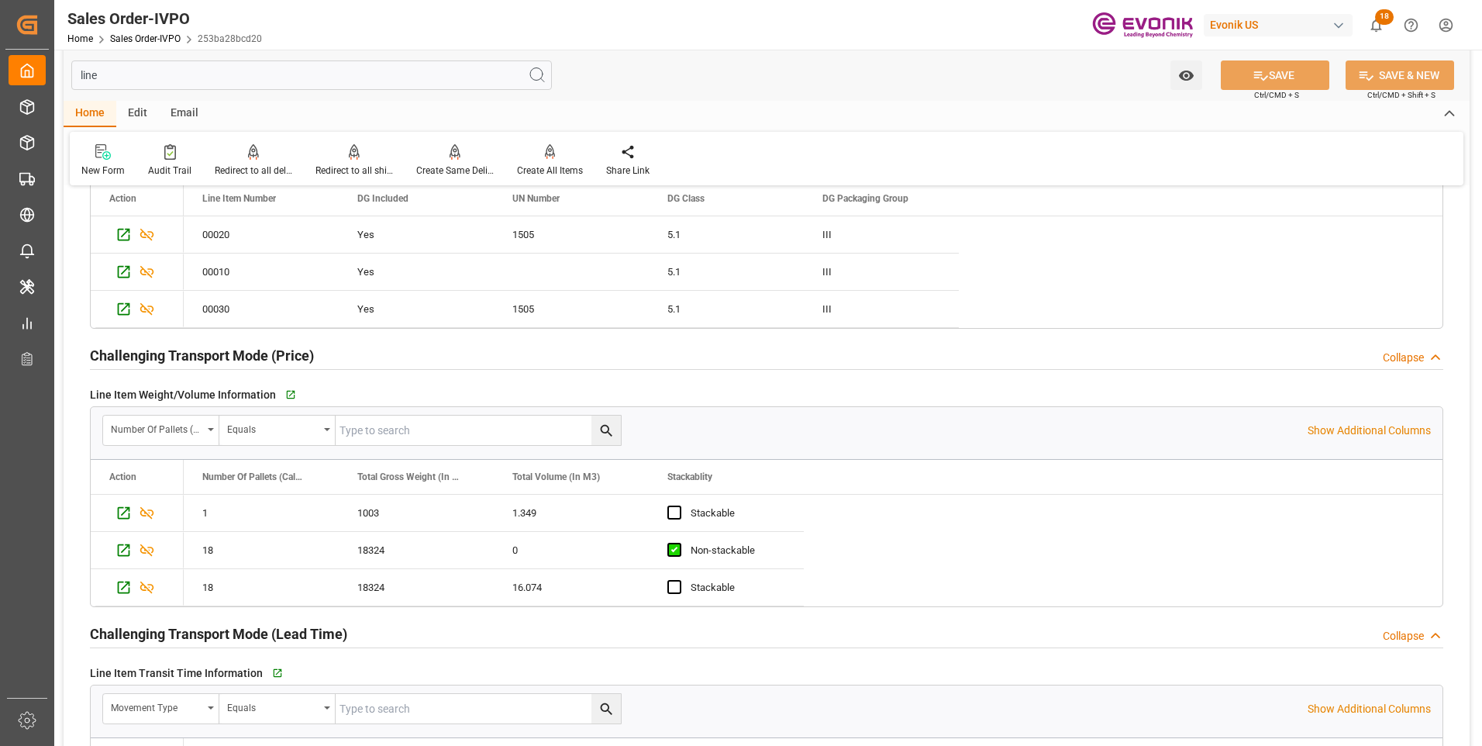
scroll to position [775, 0]
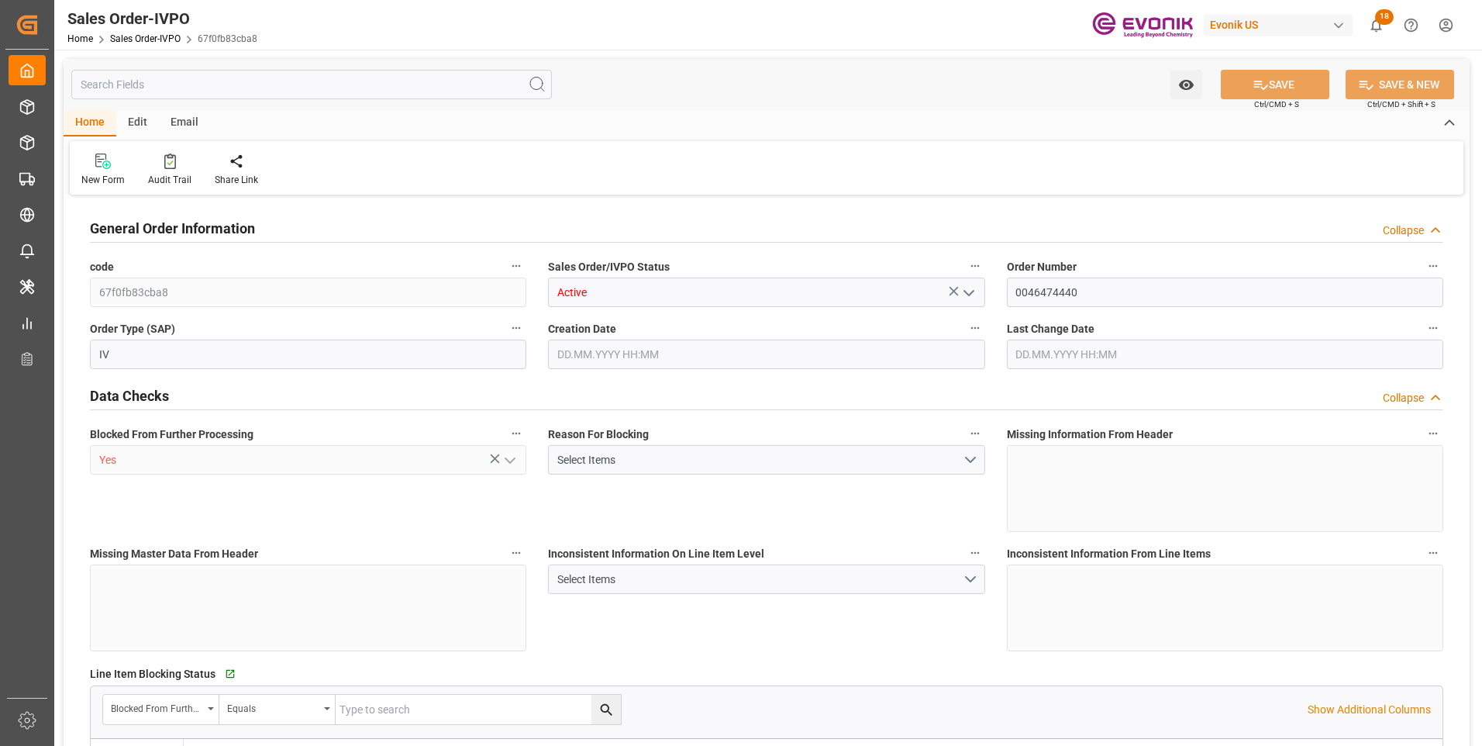
type input "BRSSZ"
type input "0"
type input "1"
type input "2"
type input "1"
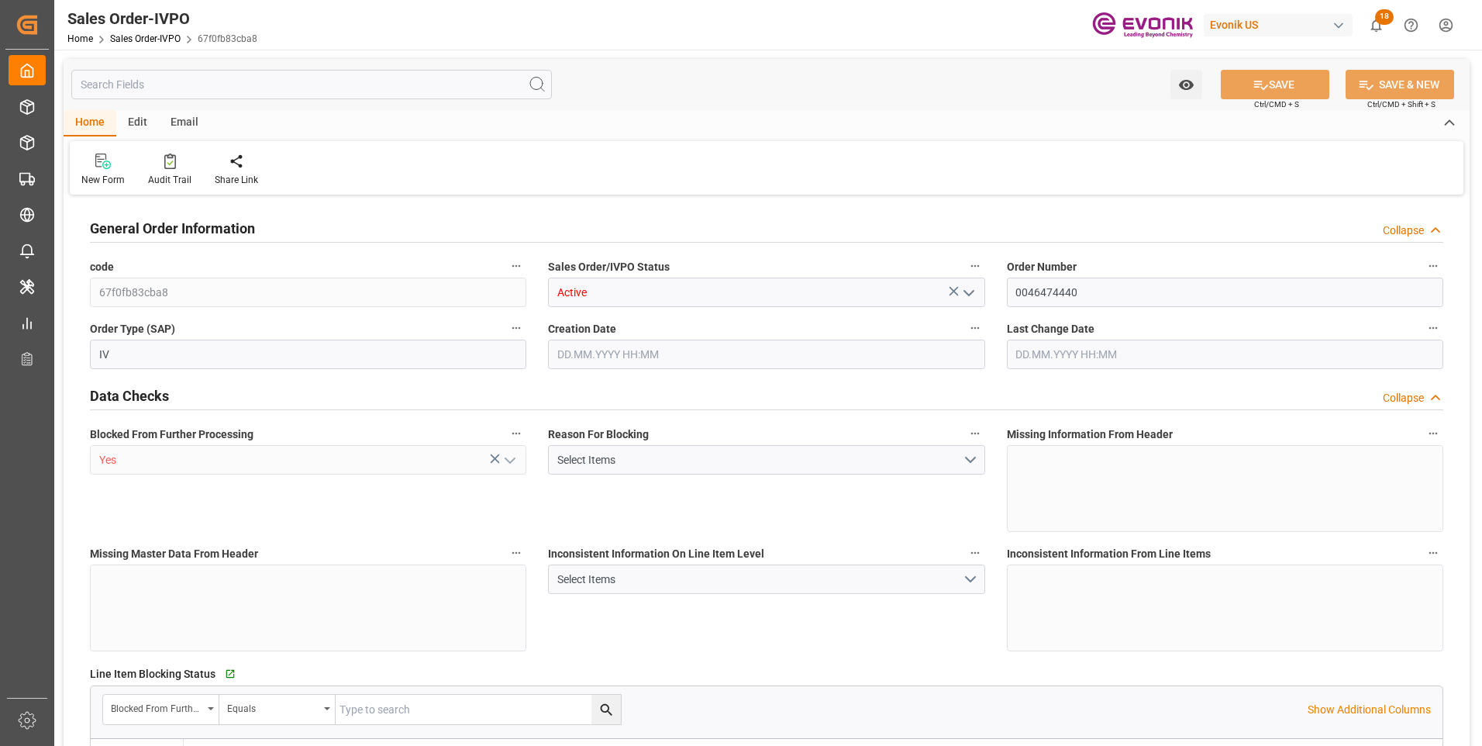
type input "19798"
type input "16.967"
type input "17000"
type input "30"
type input "[DATE] 14:04"
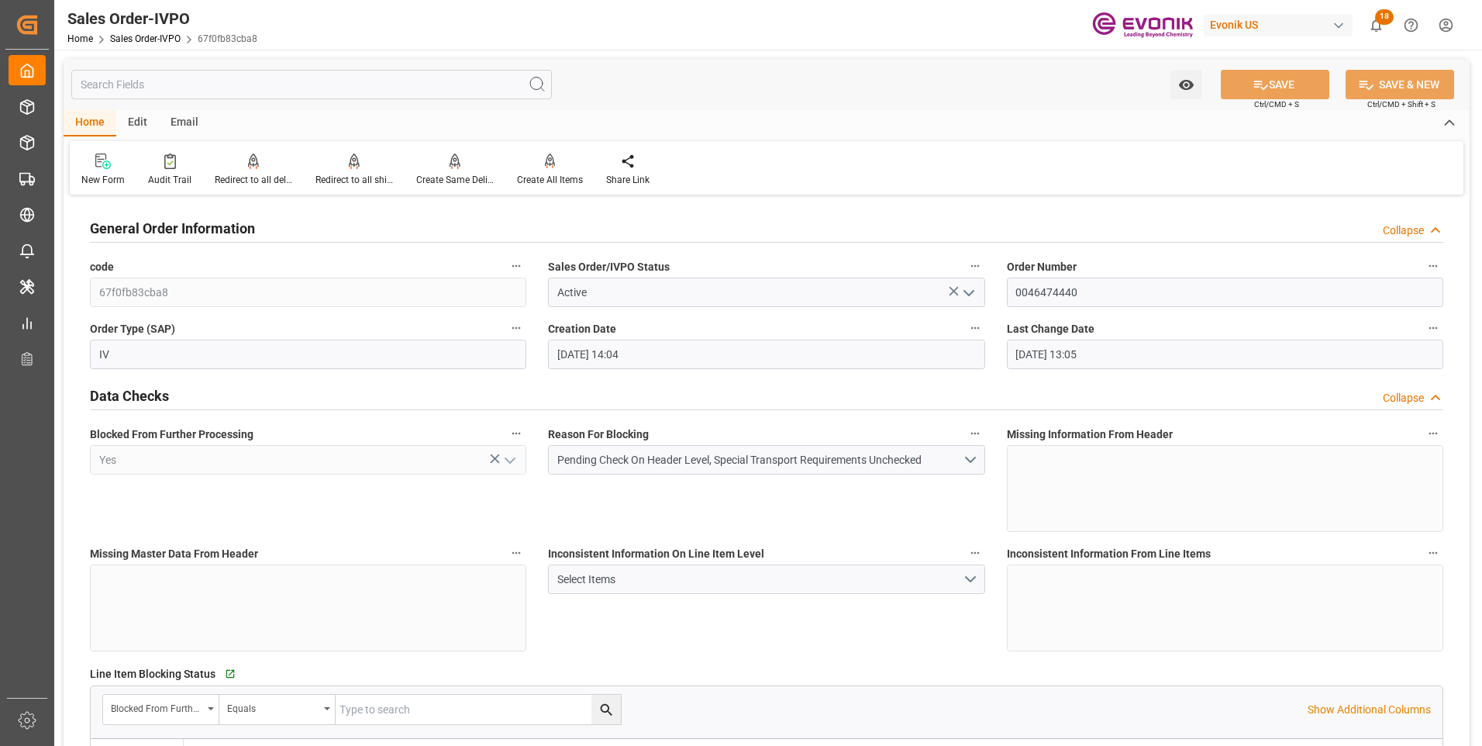
type input "[DATE] 13:05"
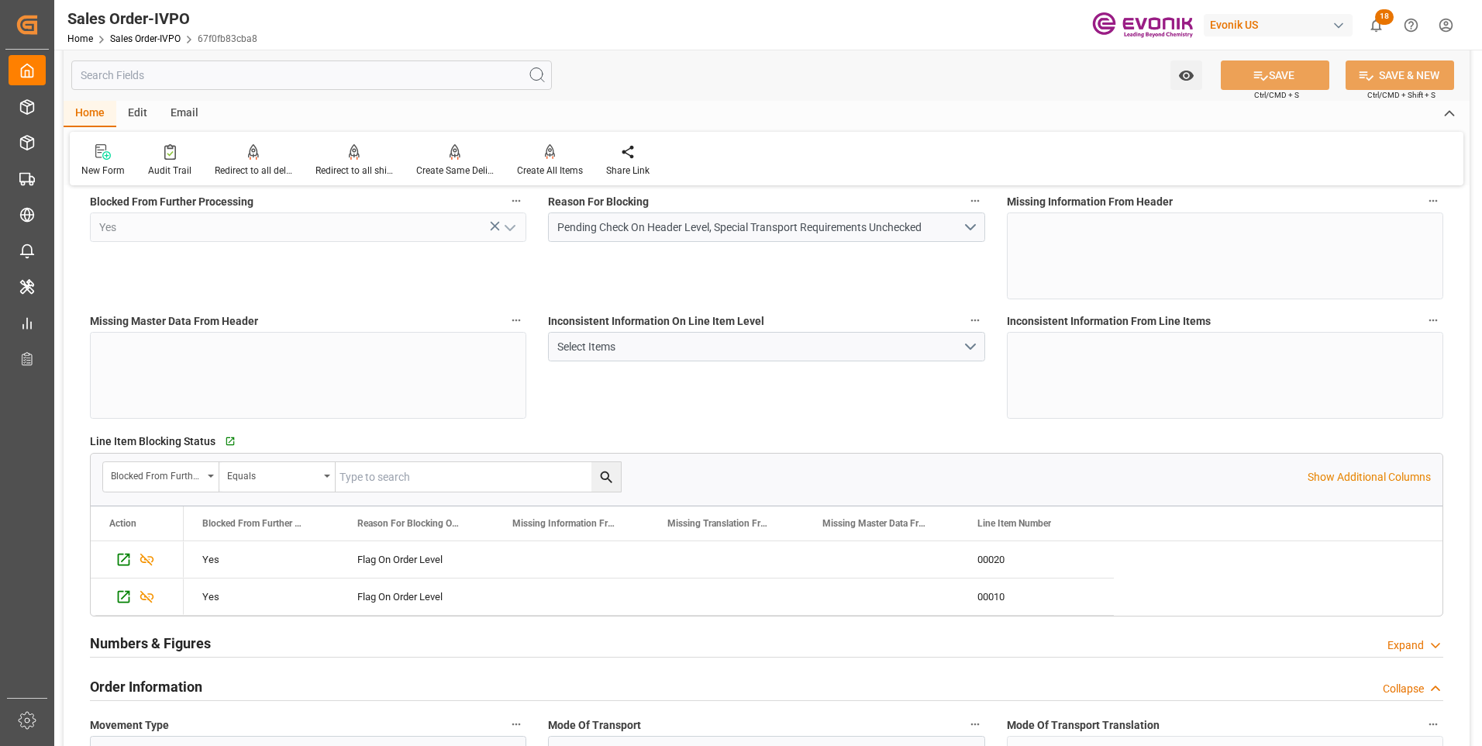
scroll to position [465, 0]
